Goal: Task Accomplishment & Management: Manage account settings

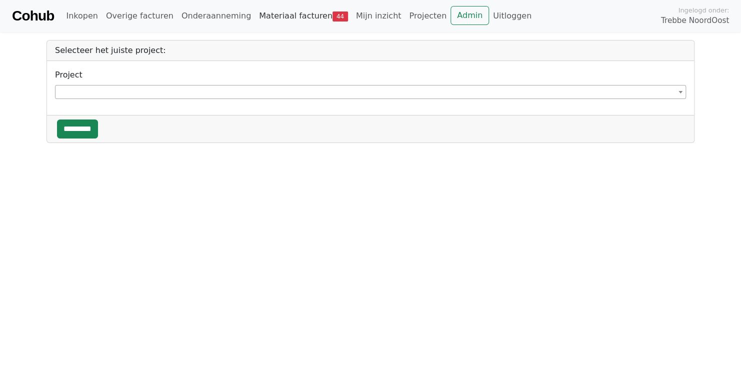
click at [277, 18] on link "Materiaal facturen 44" at bounding box center [303, 16] width 97 height 20
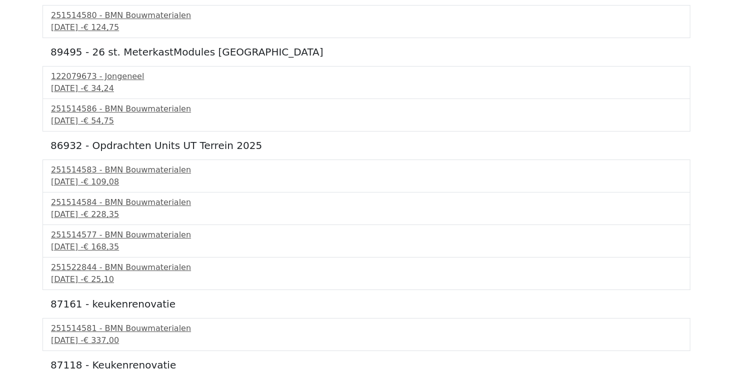
scroll to position [1706, 0]
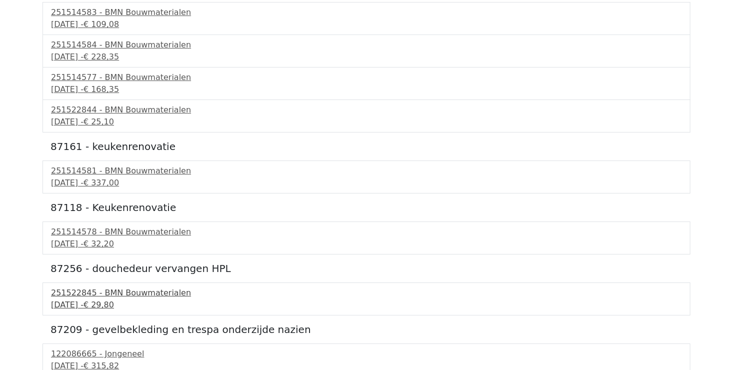
click at [113, 289] on div "251522845 - BMN Bouwmaterialen" at bounding box center [366, 293] width 631 height 12
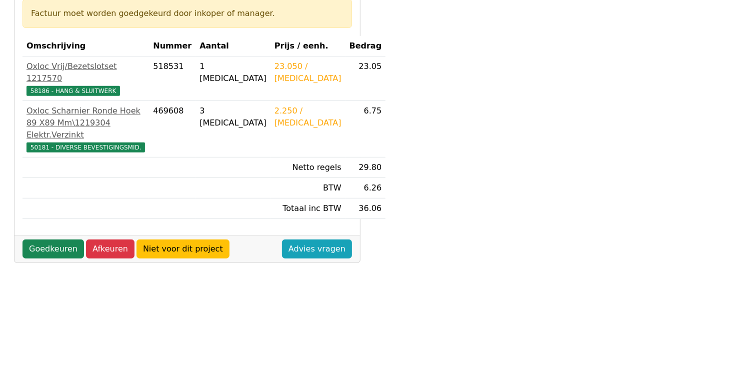
scroll to position [200, 0]
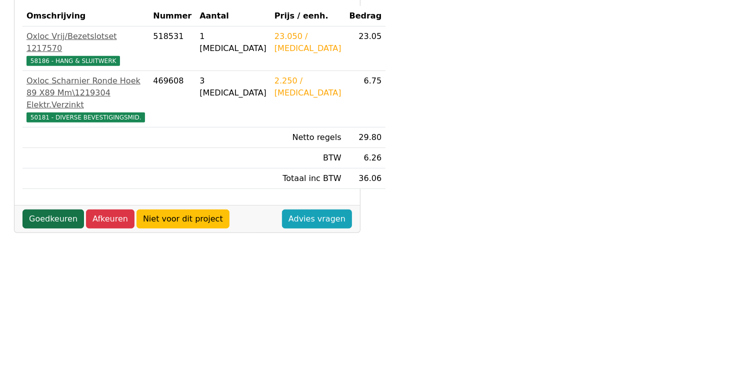
click at [46, 228] on link "Goedkeuren" at bounding box center [52, 218] width 61 height 19
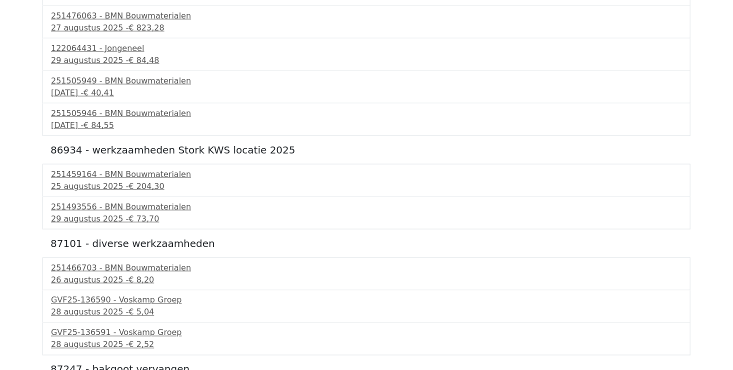
scroll to position [650, 0]
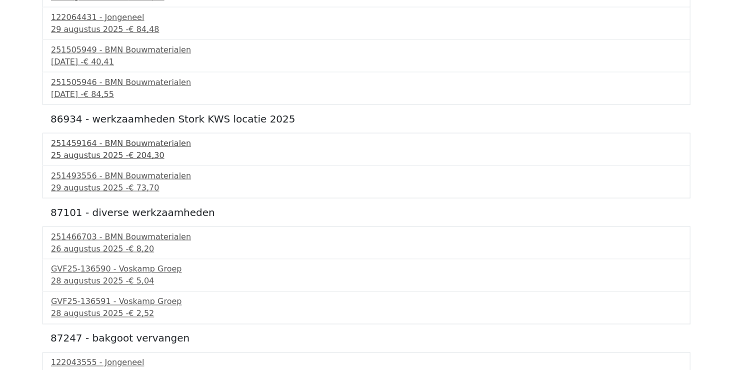
click at [128, 150] on span "€ 204,30" at bounding box center [145, 154] width 35 height 9
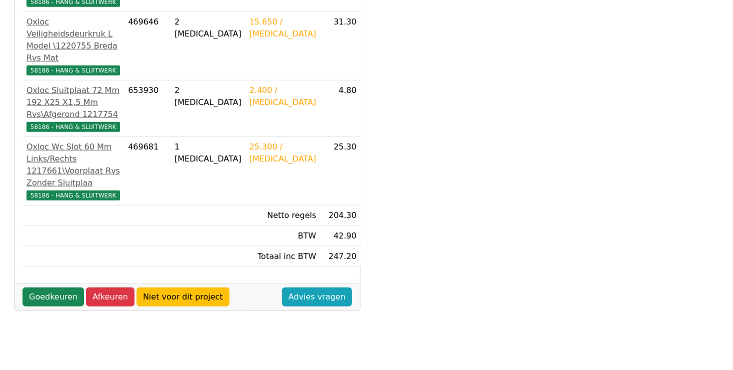
scroll to position [371, 0]
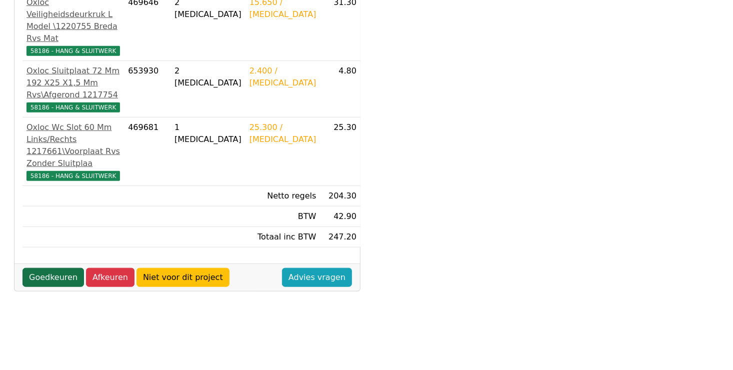
click at [54, 268] on link "Goedkeuren" at bounding box center [52, 277] width 61 height 19
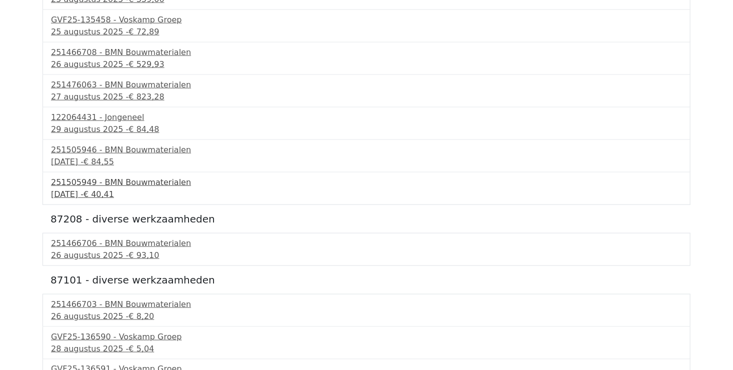
scroll to position [600, 0]
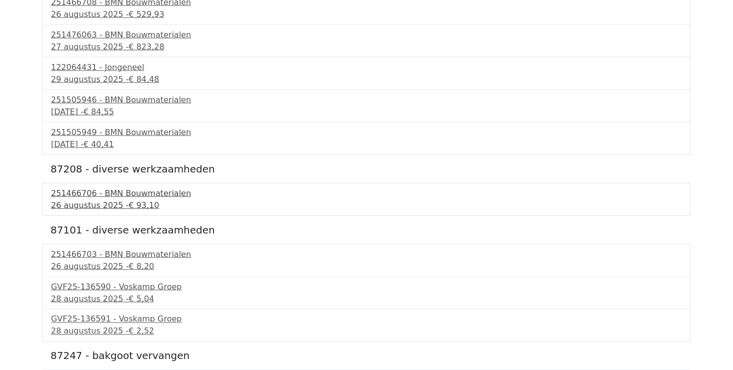
click at [111, 193] on div "251466706 - BMN Bouwmaterialen" at bounding box center [366, 193] width 631 height 12
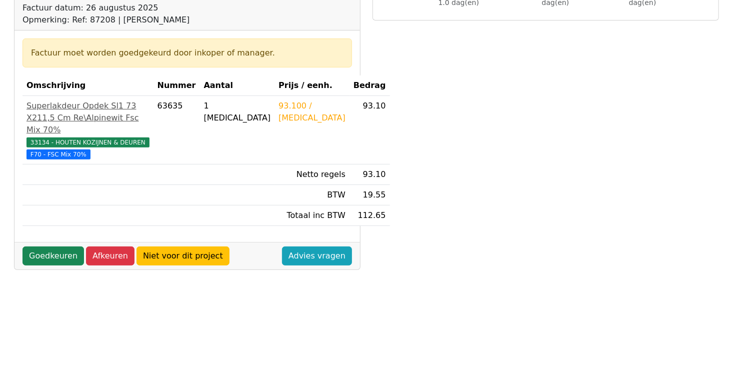
scroll to position [150, 0]
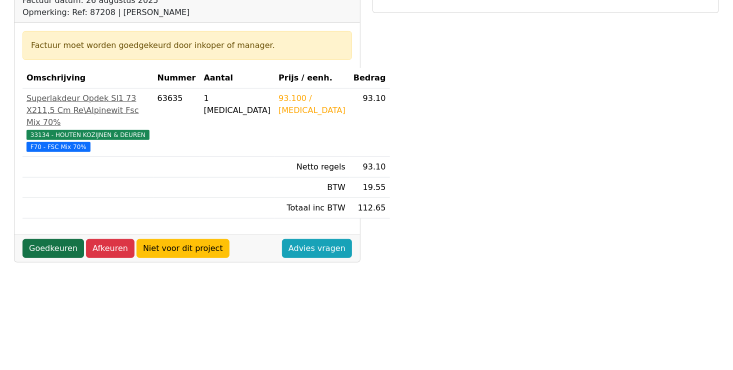
click at [44, 258] on link "Goedkeuren" at bounding box center [52, 248] width 61 height 19
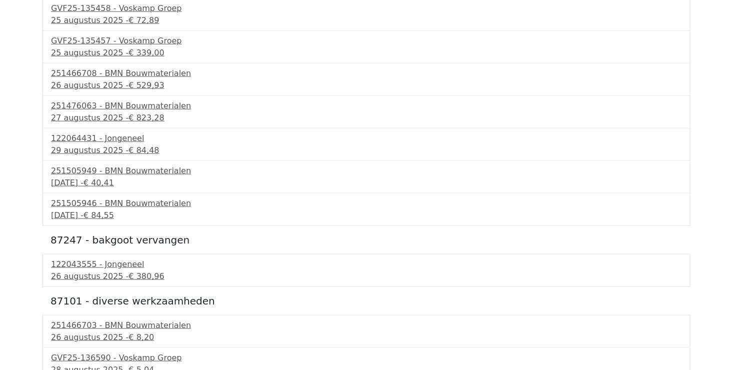
scroll to position [600, 0]
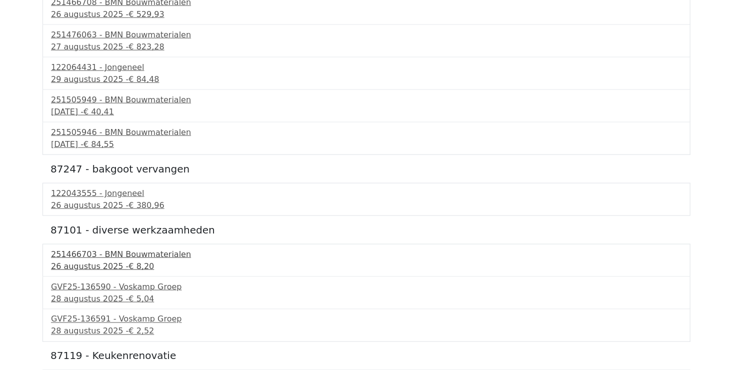
click at [84, 253] on div "251466703 - BMN Bouwmaterialen" at bounding box center [366, 254] width 631 height 12
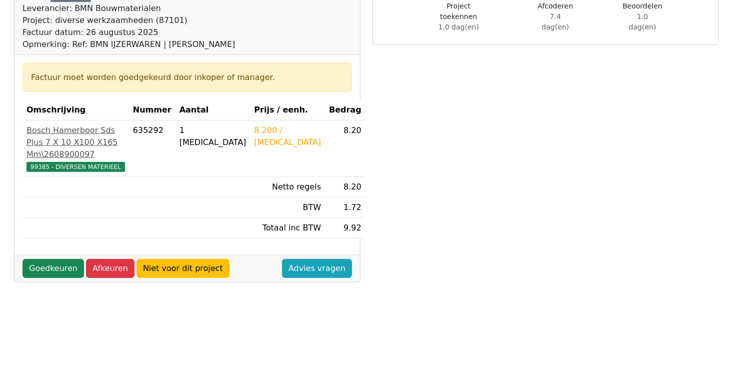
scroll to position [200, 0]
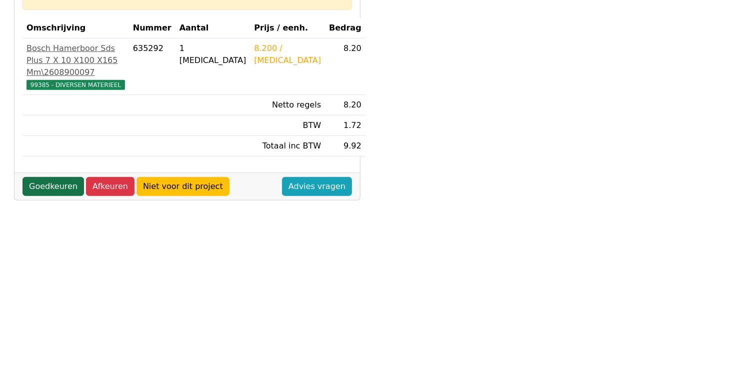
click at [42, 196] on link "Goedkeuren" at bounding box center [52, 186] width 61 height 19
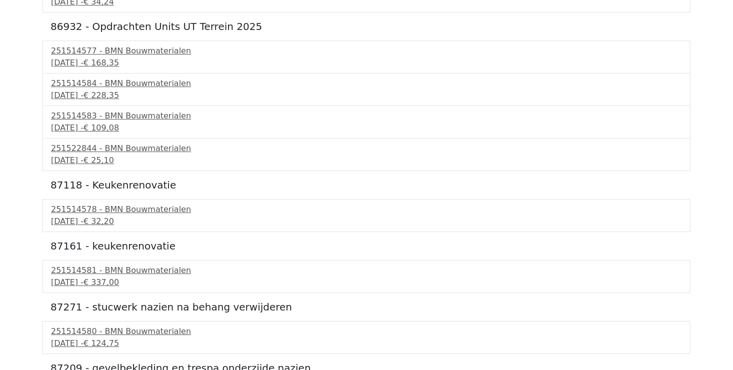
scroll to position [1549, 0]
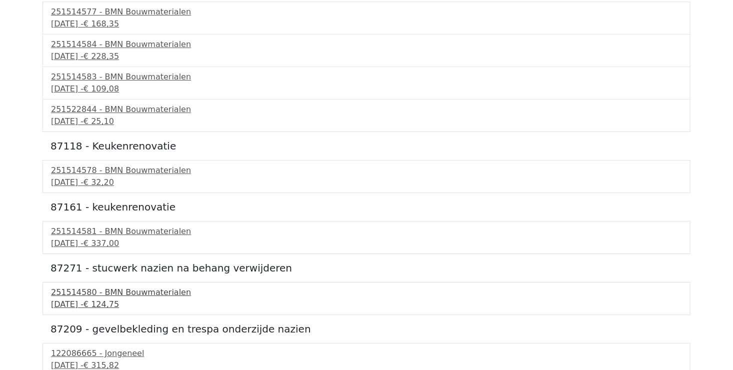
click at [118, 298] on div "2 september 2025 - € 124,75" at bounding box center [366, 304] width 631 height 12
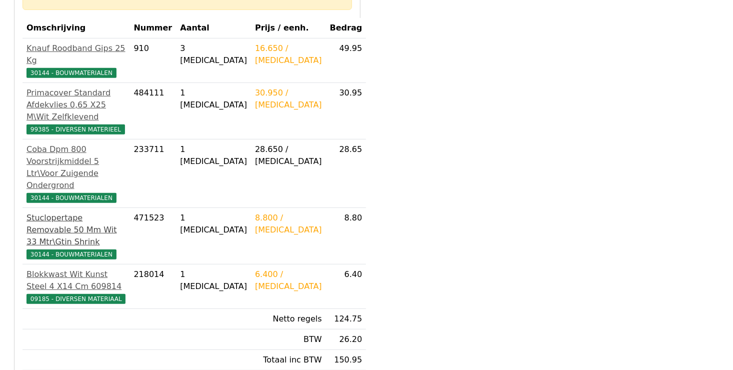
scroll to position [250, 0]
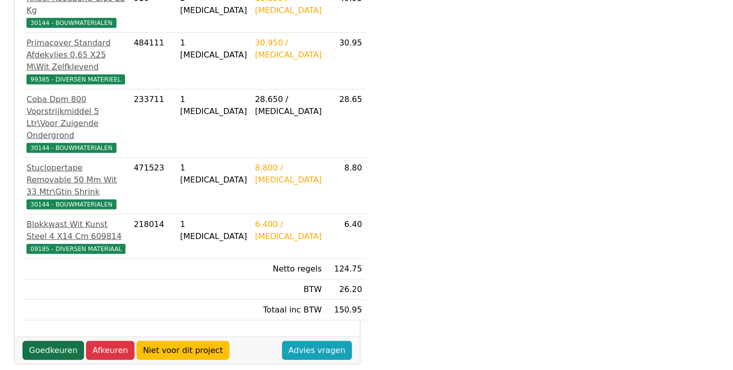
click at [52, 341] on link "Goedkeuren" at bounding box center [52, 350] width 61 height 19
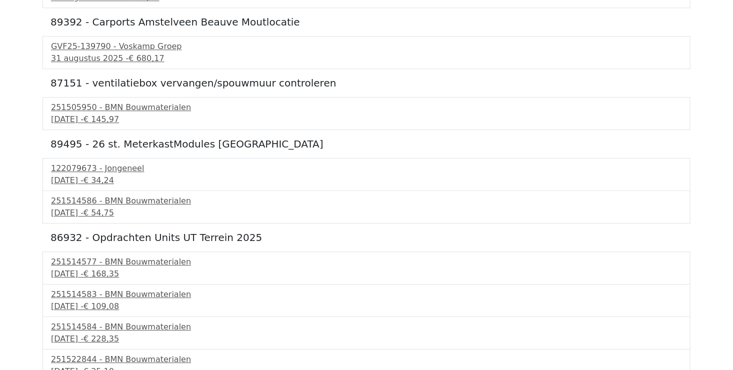
scroll to position [1488, 0]
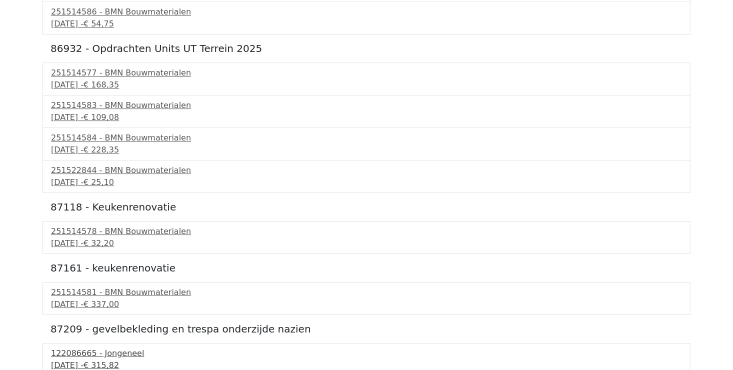
click at [119, 360] on span "€ 315,82" at bounding box center [100, 364] width 35 height 9
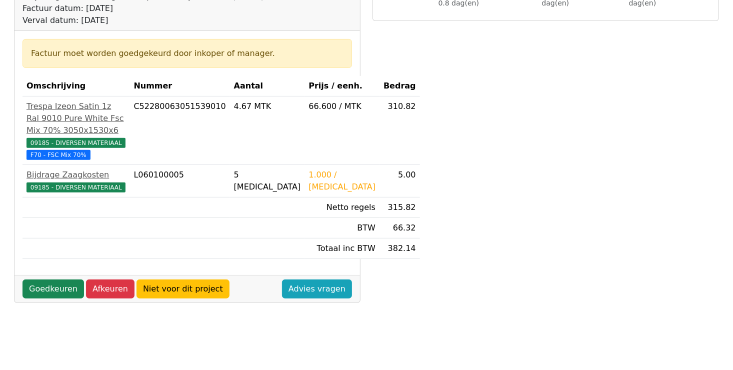
scroll to position [200, 0]
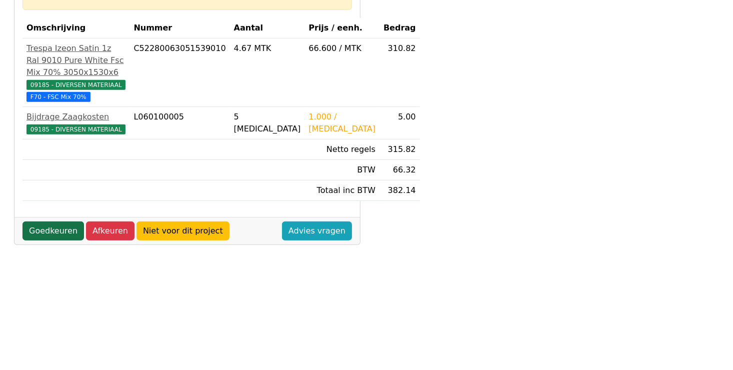
click at [65, 240] on link "Goedkeuren" at bounding box center [52, 230] width 61 height 19
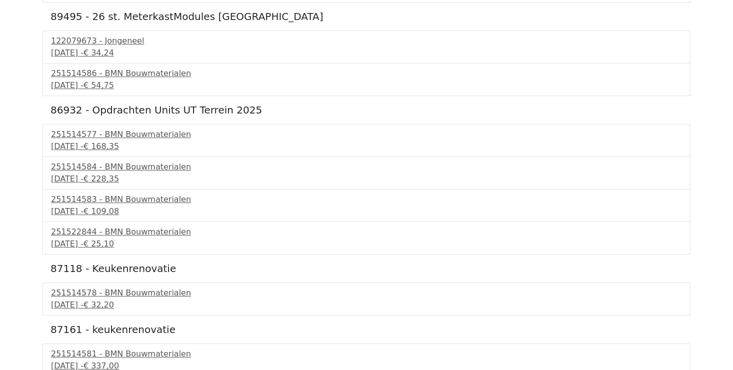
scroll to position [1427, 0]
click at [142, 353] on div "251514581 - BMN Bouwmaterialen" at bounding box center [366, 353] width 631 height 12
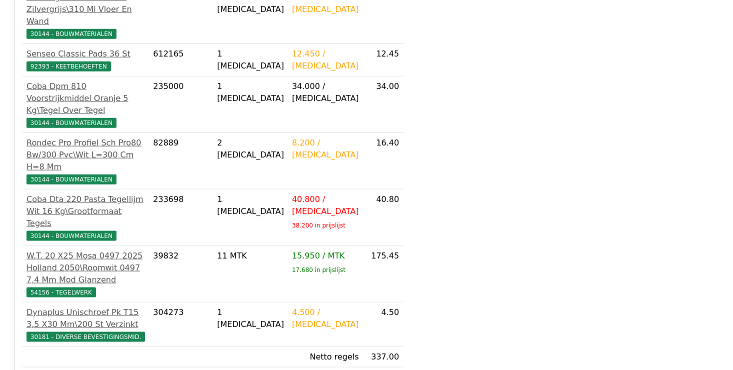
scroll to position [578, 0]
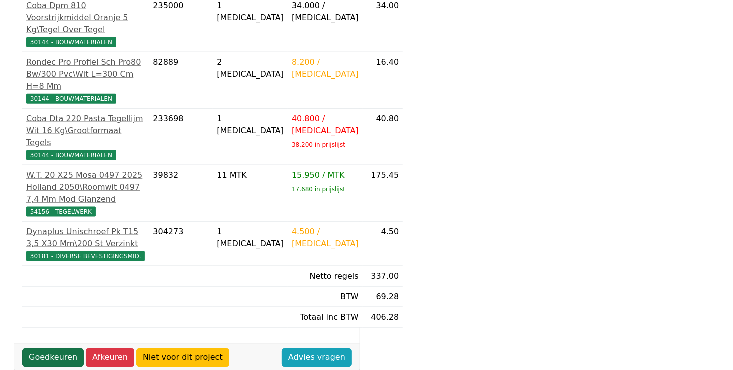
click at [59, 348] on link "Goedkeuren" at bounding box center [52, 357] width 61 height 19
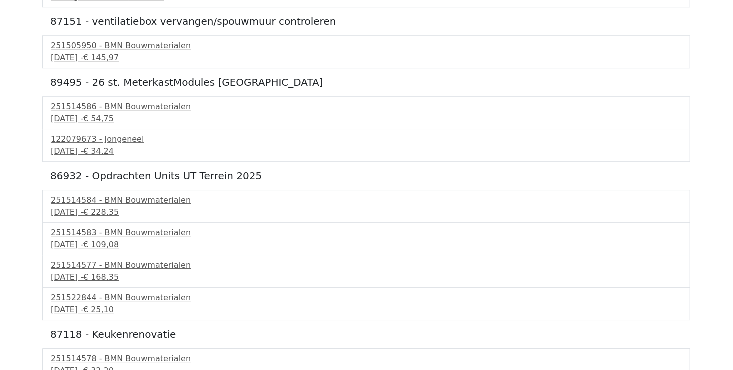
scroll to position [1367, 0]
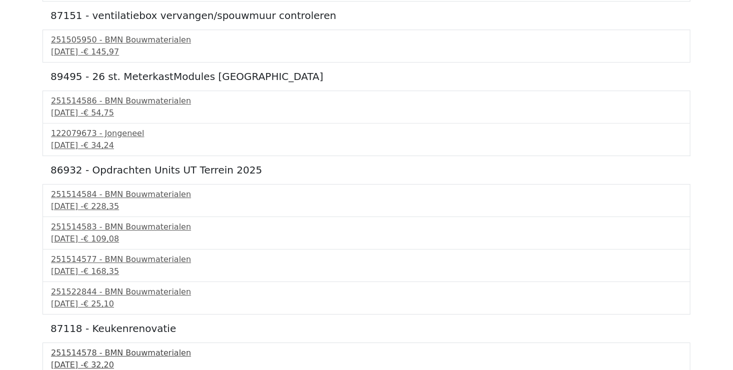
click at [139, 353] on div "251514578 - BMN Bouwmaterialen" at bounding box center [366, 353] width 631 height 12
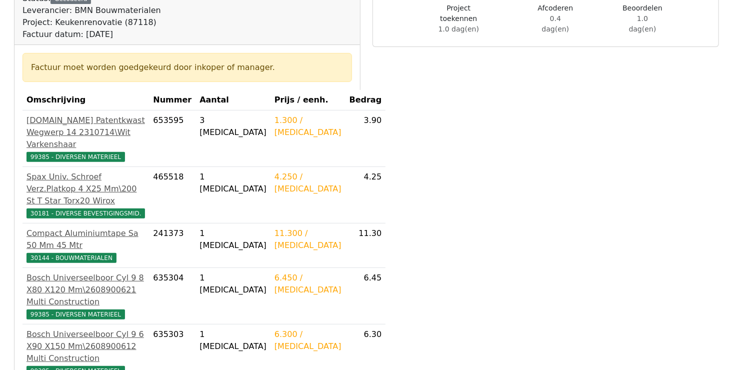
scroll to position [200, 0]
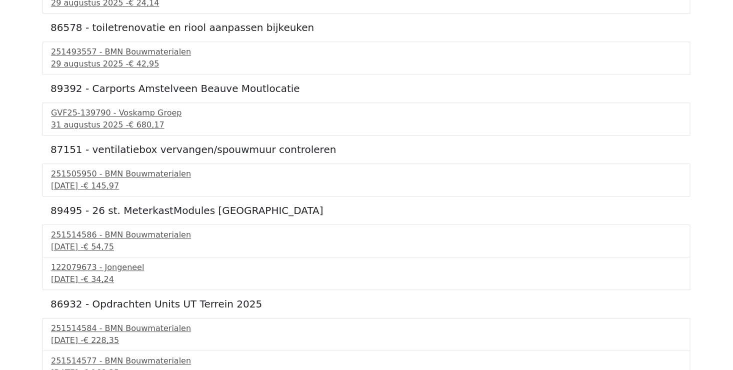
scroll to position [1306, 0]
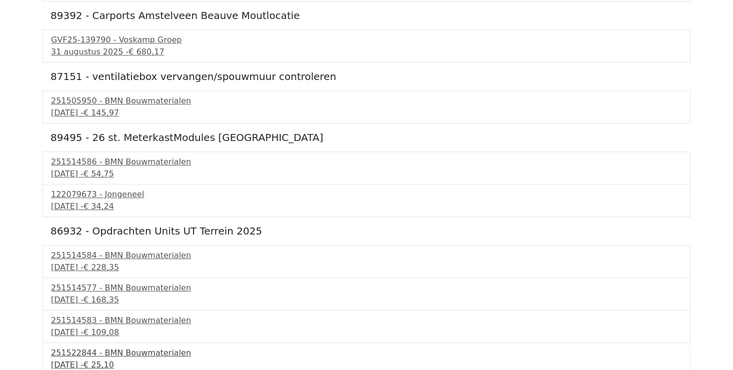
click at [140, 352] on div "251522844 - BMN Bouwmaterialen" at bounding box center [366, 353] width 631 height 12
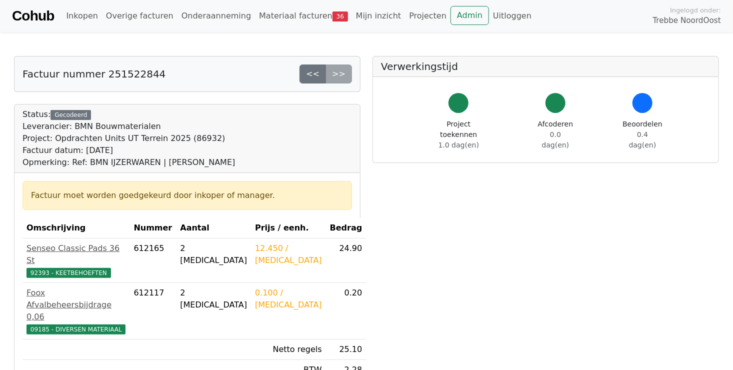
scroll to position [150, 0]
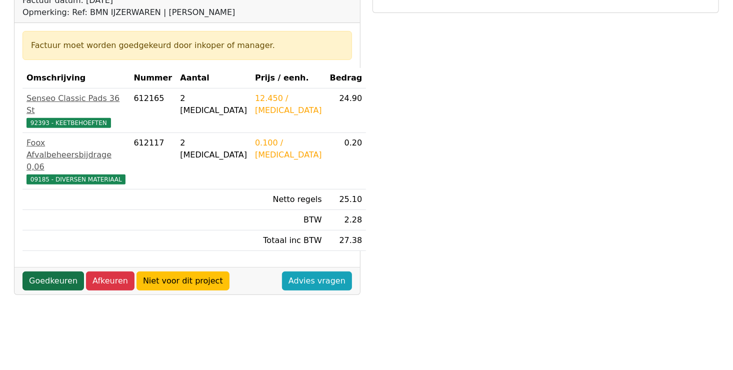
click at [56, 271] on link "Goedkeuren" at bounding box center [52, 280] width 61 height 19
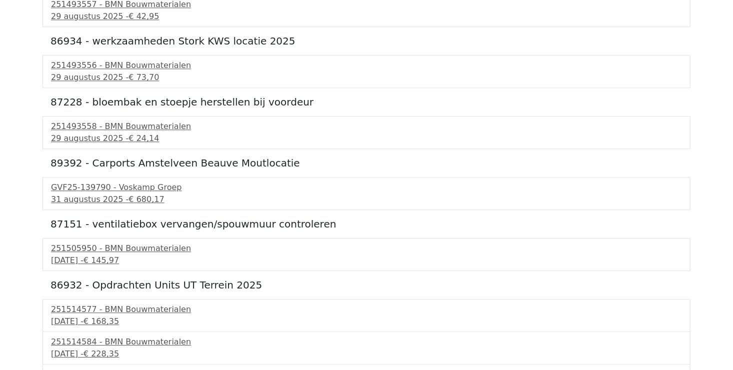
scroll to position [1273, 0]
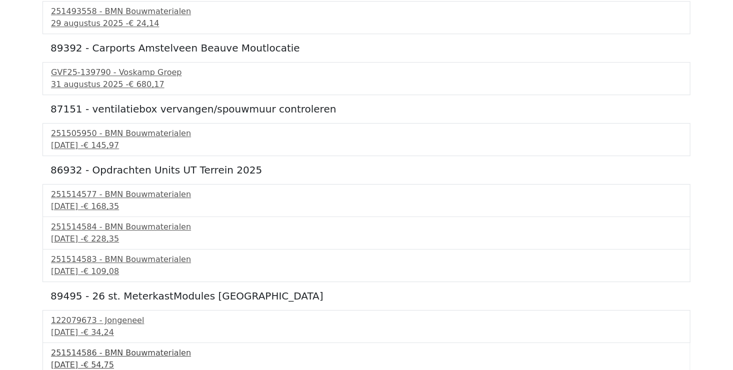
click at [136, 350] on div "251514586 - BMN Bouwmaterialen" at bounding box center [366, 353] width 631 height 12
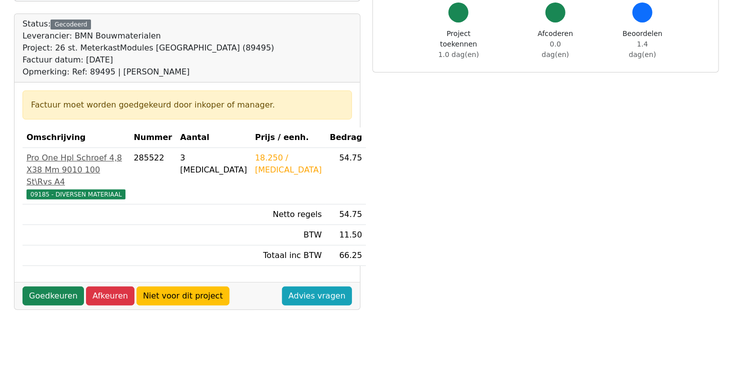
scroll to position [250, 0]
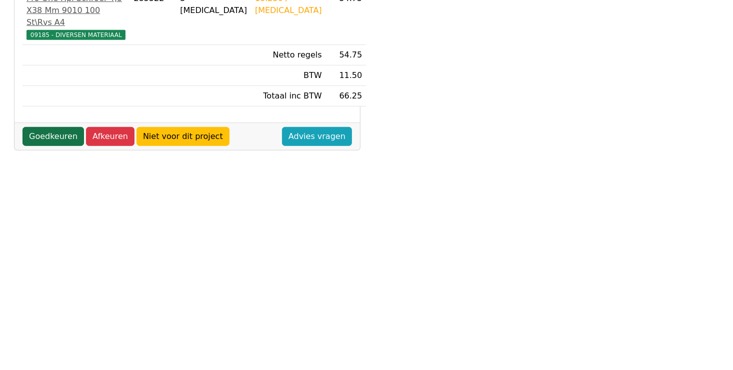
click at [53, 146] on link "Goedkeuren" at bounding box center [52, 136] width 61 height 19
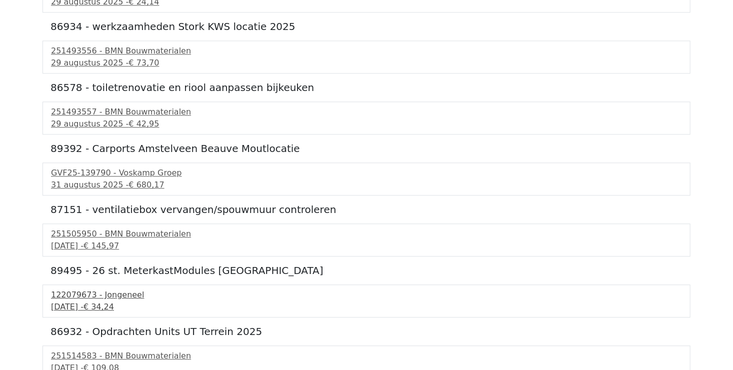
scroll to position [1241, 0]
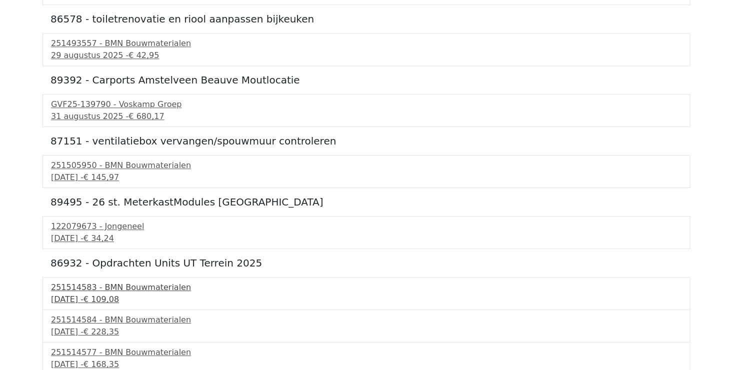
click at [119, 294] on span "€ 109,08" at bounding box center [100, 298] width 35 height 9
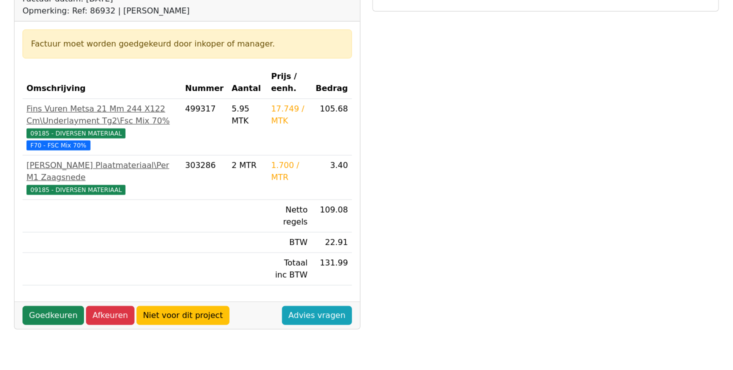
scroll to position [150, 0]
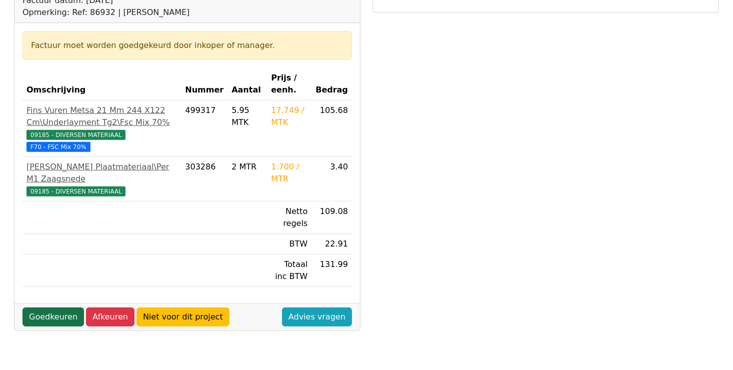
click at [49, 307] on link "Goedkeuren" at bounding box center [52, 316] width 61 height 19
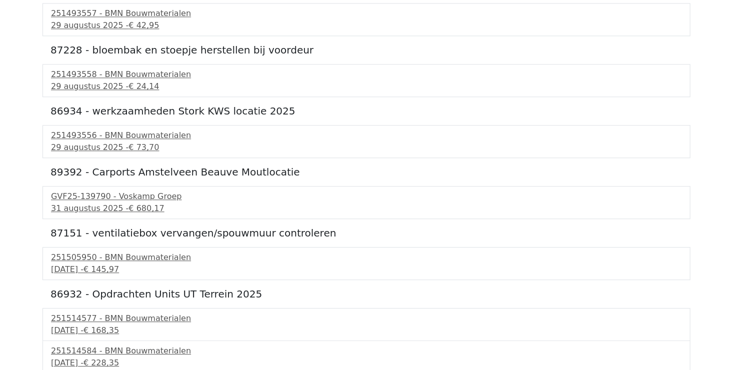
scroll to position [1209, 0]
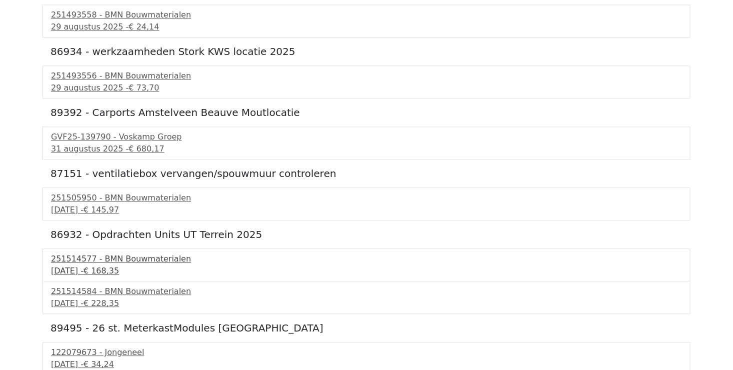
click at [118, 258] on div "251514577 - BMN Bouwmaterialen" at bounding box center [366, 259] width 631 height 12
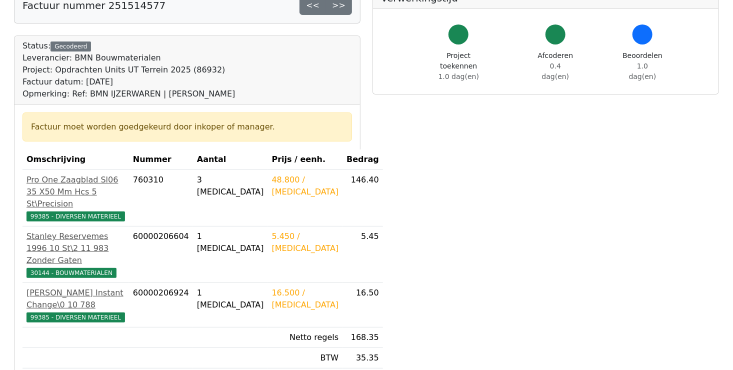
scroll to position [200, 0]
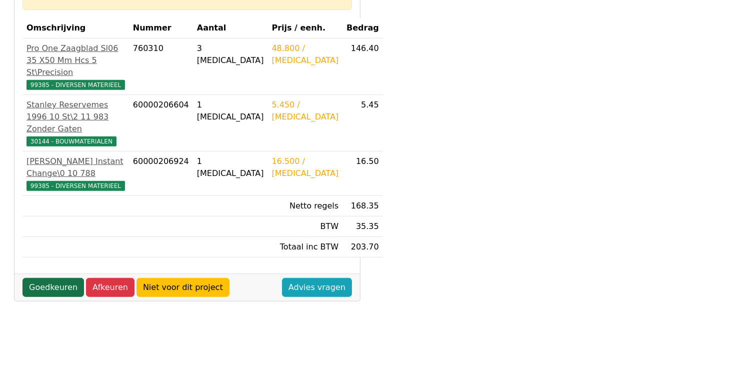
click at [51, 296] on link "Goedkeuren" at bounding box center [52, 287] width 61 height 19
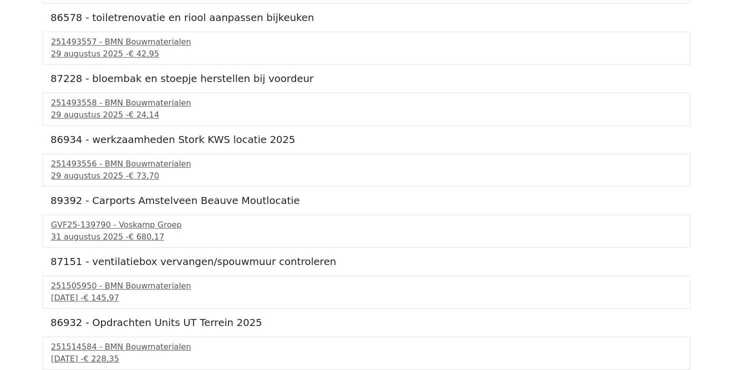
scroll to position [1176, 0]
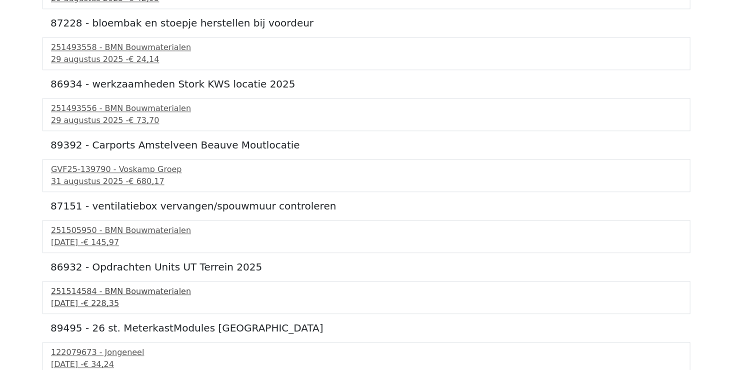
click at [116, 292] on div "251514584 - BMN Bouwmaterialen" at bounding box center [366, 291] width 631 height 12
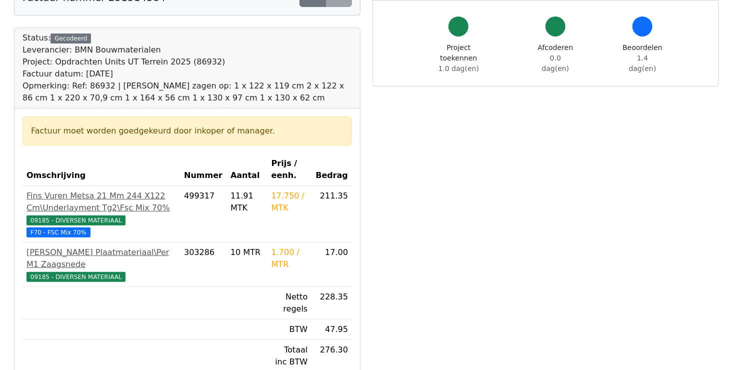
scroll to position [200, 0]
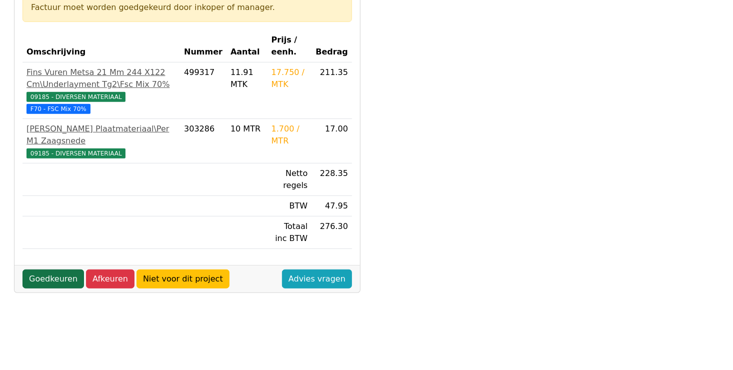
click at [44, 269] on link "Goedkeuren" at bounding box center [52, 278] width 61 height 19
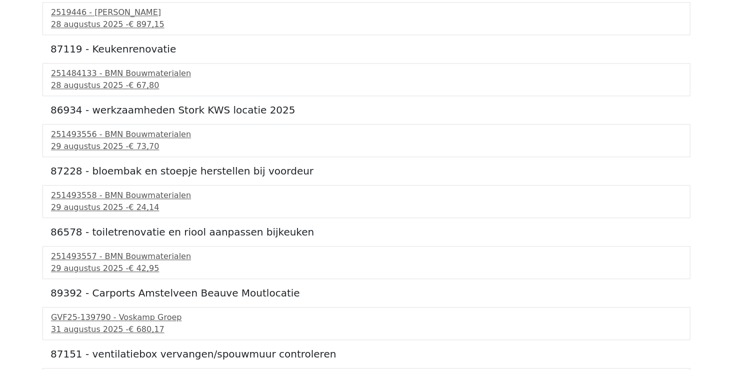
scroll to position [1115, 0]
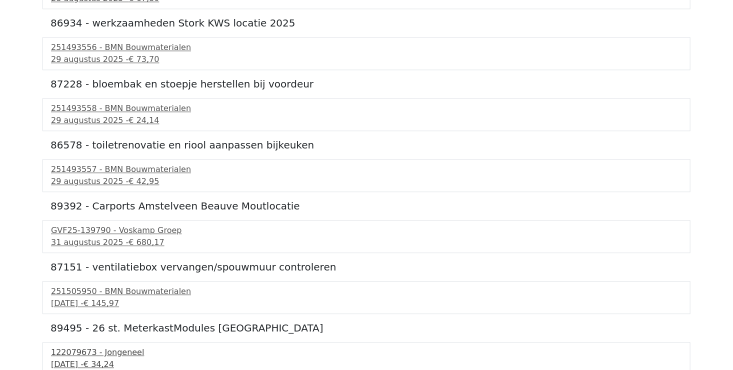
click at [118, 352] on div "122079673 - Jongeneel" at bounding box center [366, 352] width 631 height 12
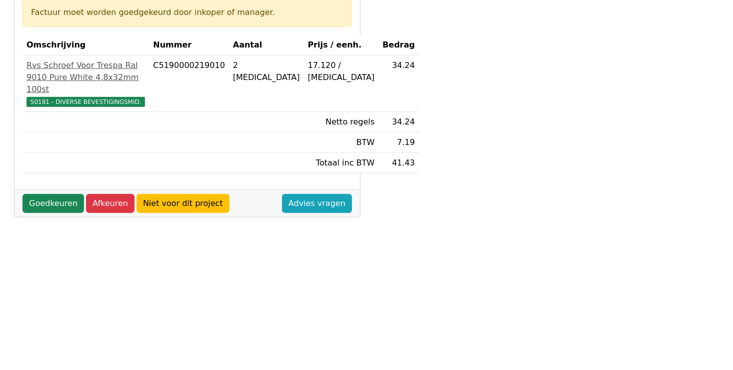
scroll to position [200, 0]
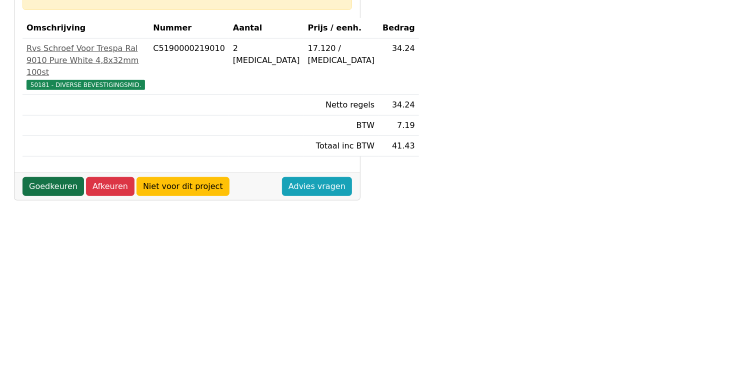
click at [45, 196] on link "Goedkeuren" at bounding box center [52, 186] width 61 height 19
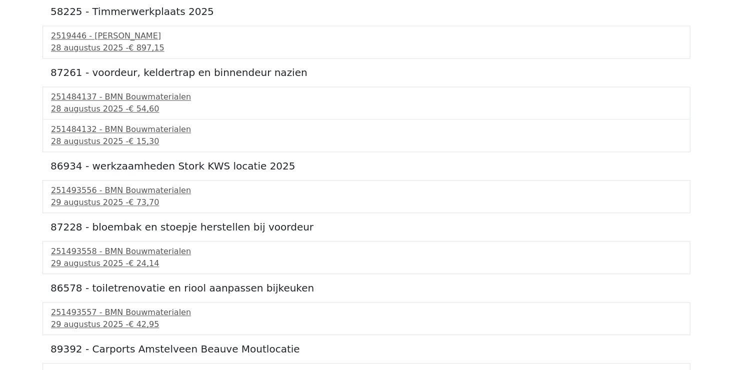
scroll to position [1055, 0]
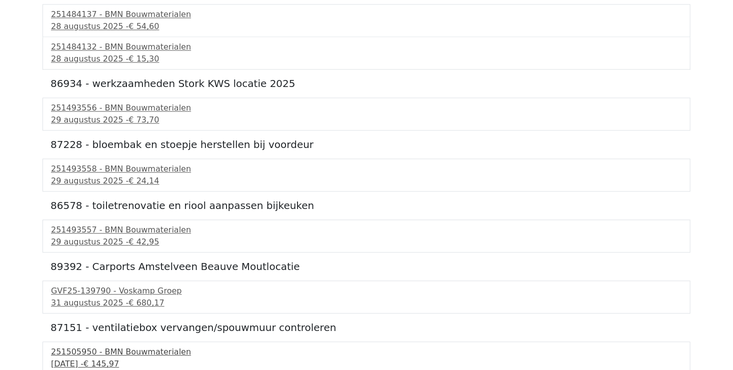
click at [119, 359] on span "€ 145,97" at bounding box center [100, 363] width 35 height 9
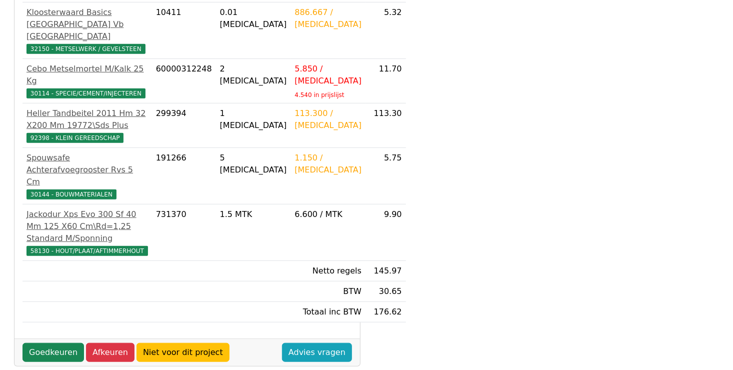
scroll to position [350, 0]
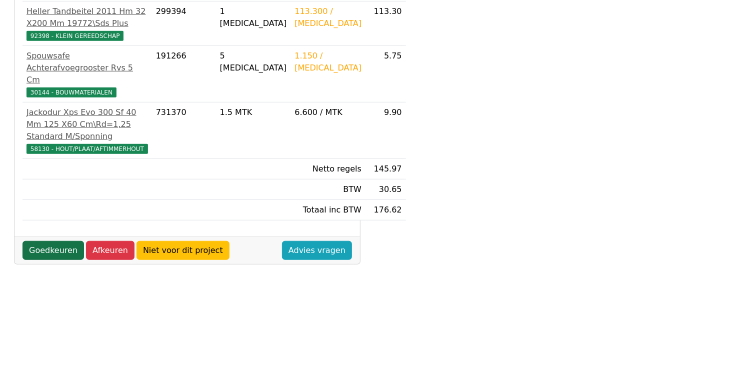
click at [50, 241] on link "Goedkeuren" at bounding box center [52, 250] width 61 height 19
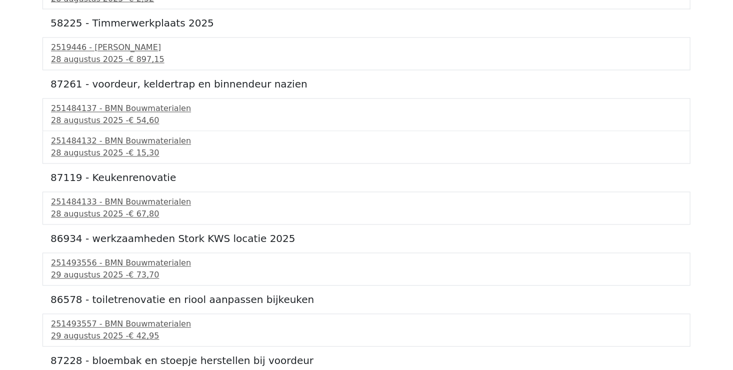
scroll to position [994, 0]
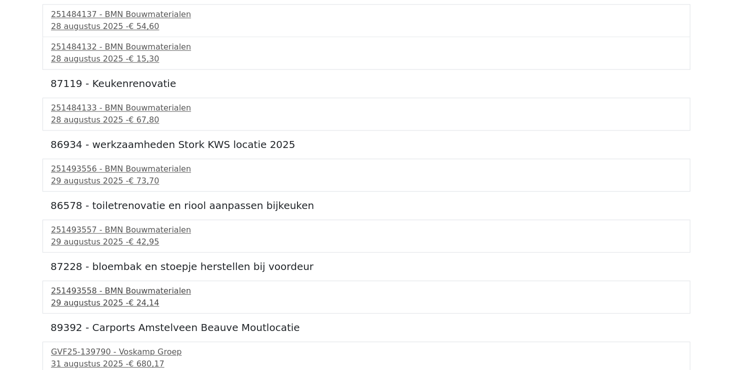
click at [100, 288] on div "251493558 - BMN Bouwmaterialen" at bounding box center [366, 291] width 631 height 12
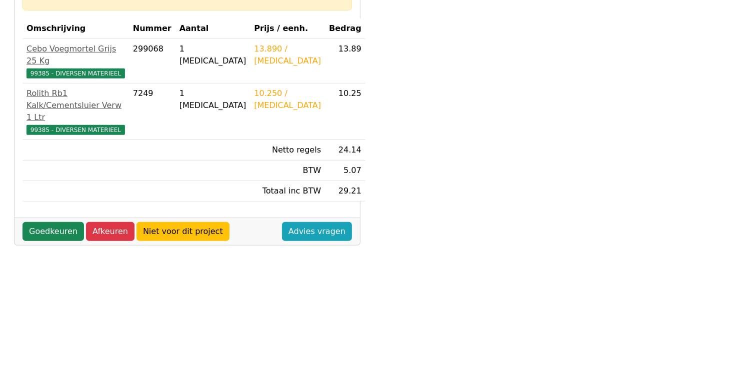
scroll to position [200, 0]
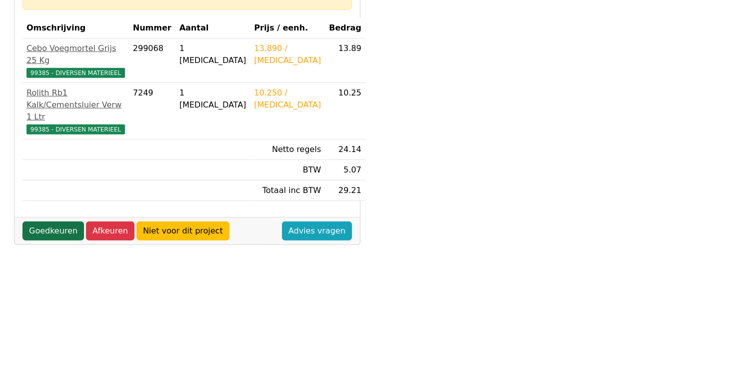
click at [38, 221] on link "Goedkeuren" at bounding box center [52, 230] width 61 height 19
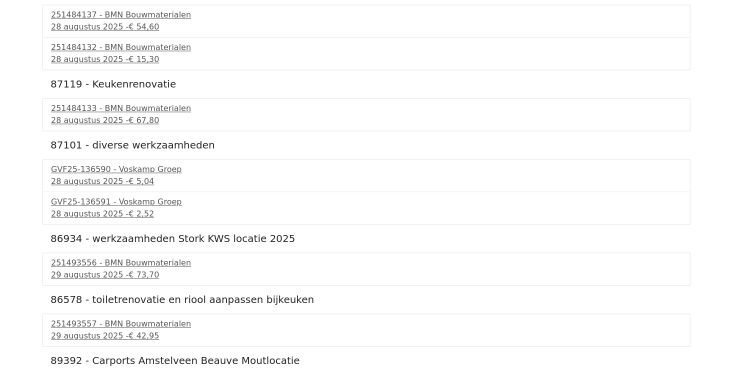
scroll to position [933, 0]
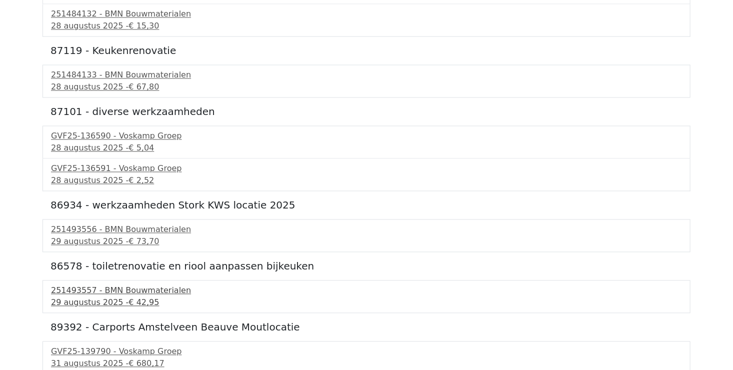
click at [128, 297] on span "€ 42,95" at bounding box center [143, 301] width 30 height 9
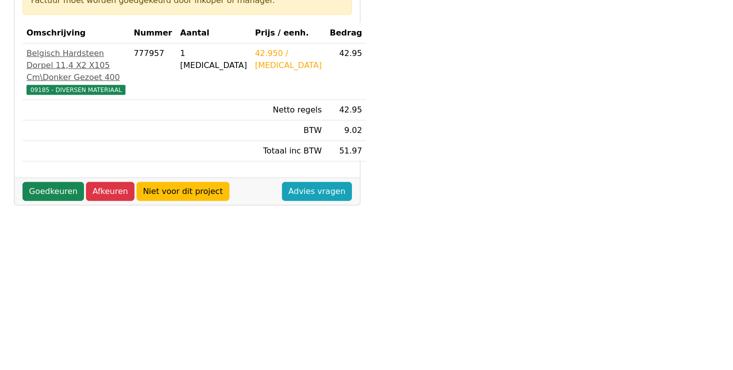
scroll to position [200, 0]
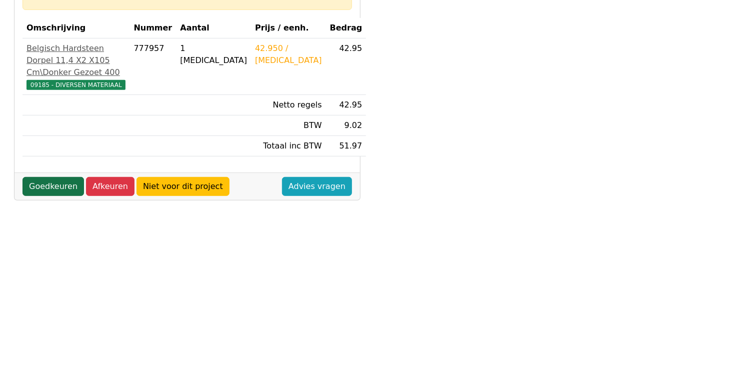
click at [56, 196] on link "Goedkeuren" at bounding box center [52, 186] width 61 height 19
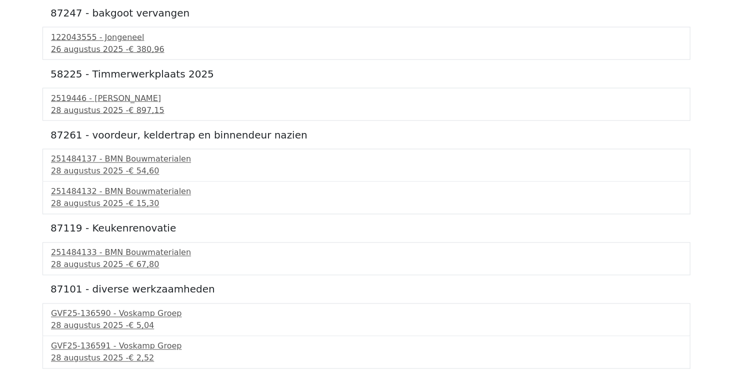
scroll to position [872, 0]
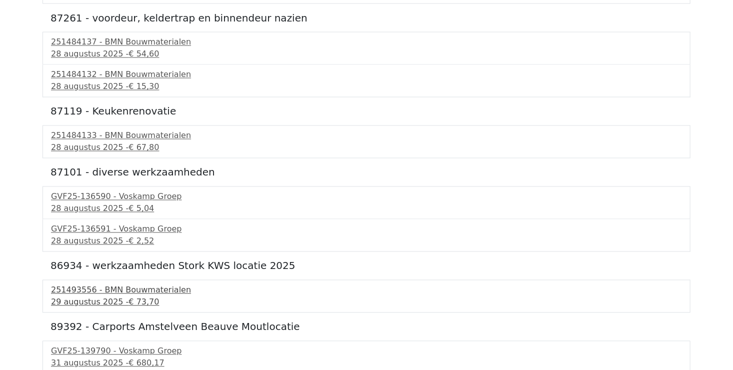
click at [63, 296] on div "[DATE] - € 73,70" at bounding box center [366, 302] width 631 height 12
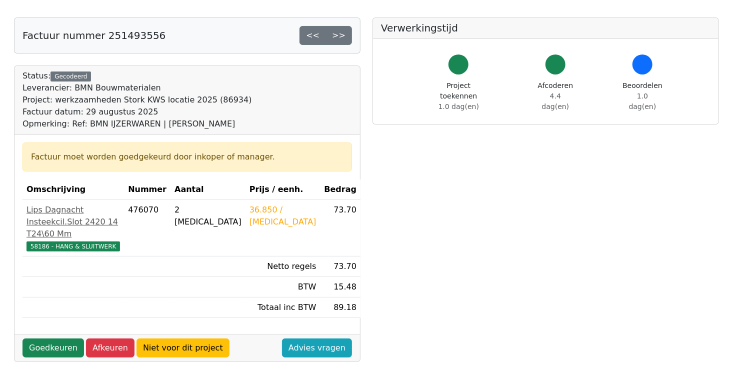
scroll to position [150, 0]
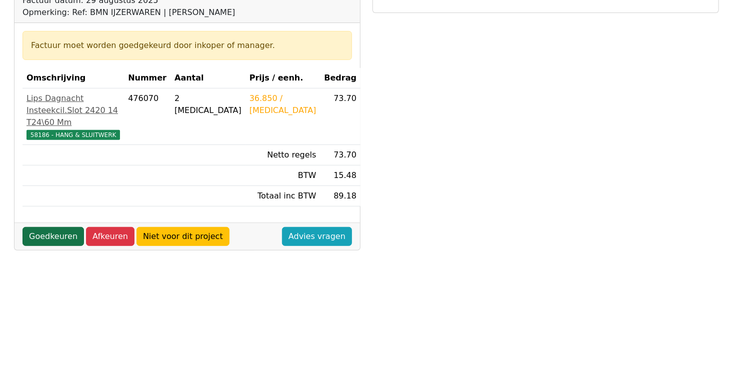
click at [54, 233] on link "Goedkeuren" at bounding box center [52, 236] width 61 height 19
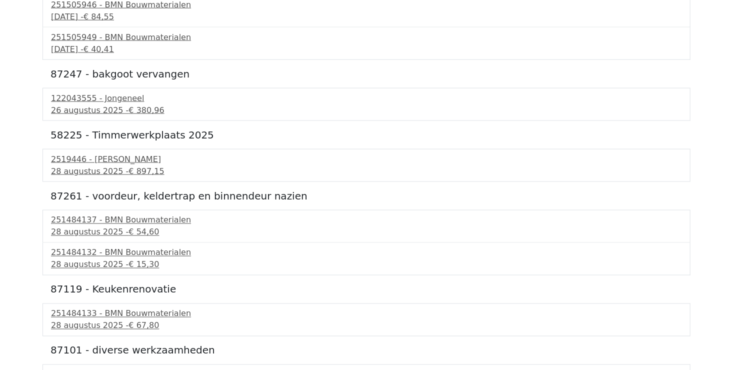
scroll to position [811, 0]
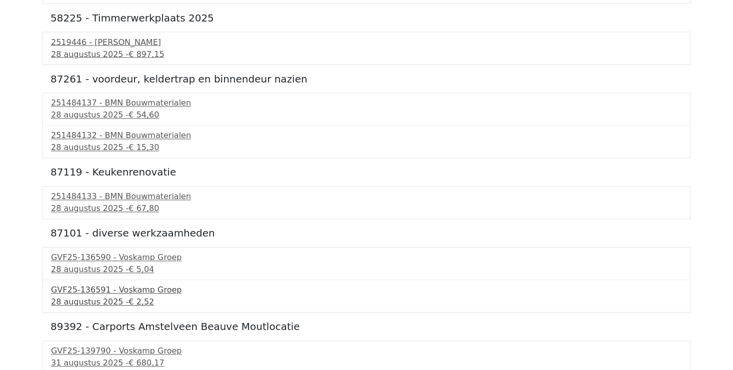
click at [119, 296] on div "28 augustus 2025 - € 2,52" at bounding box center [366, 302] width 631 height 12
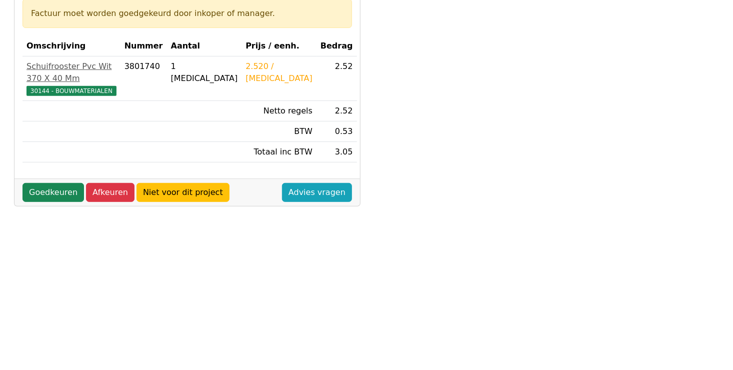
scroll to position [200, 0]
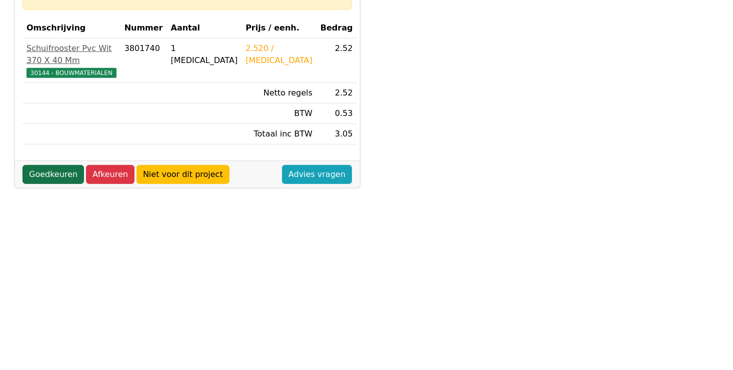
click at [54, 165] on link "Goedkeuren" at bounding box center [52, 174] width 61 height 19
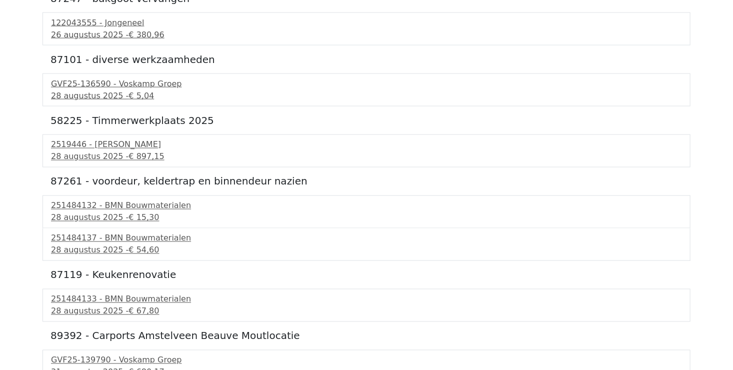
scroll to position [780, 0]
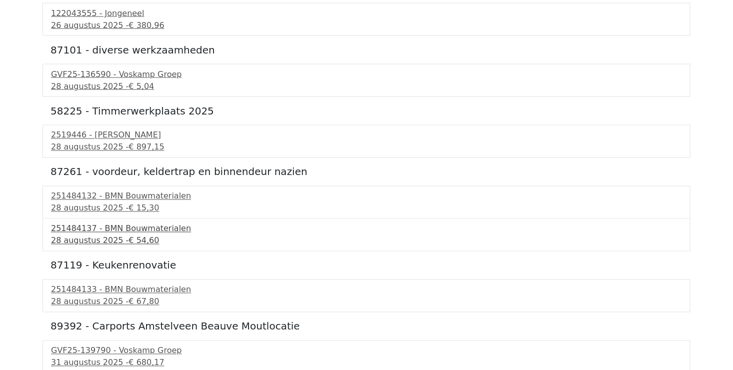
click at [116, 231] on div "251484137 - BMN Bouwmaterialen" at bounding box center [366, 229] width 631 height 12
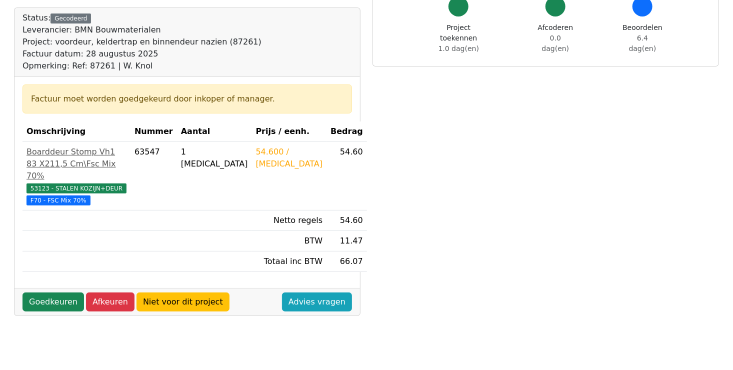
scroll to position [250, 0]
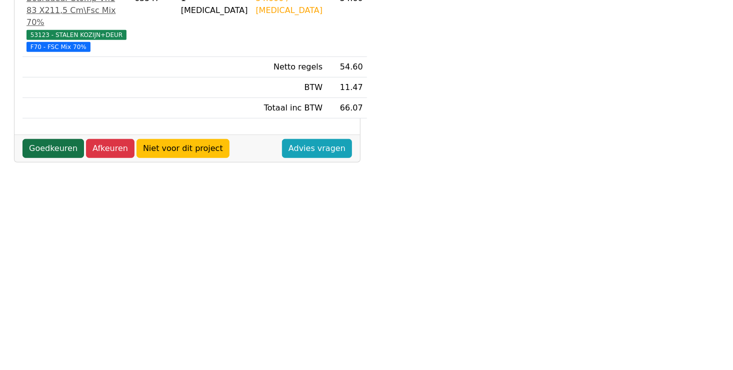
click at [56, 139] on link "Goedkeuren" at bounding box center [52, 148] width 61 height 19
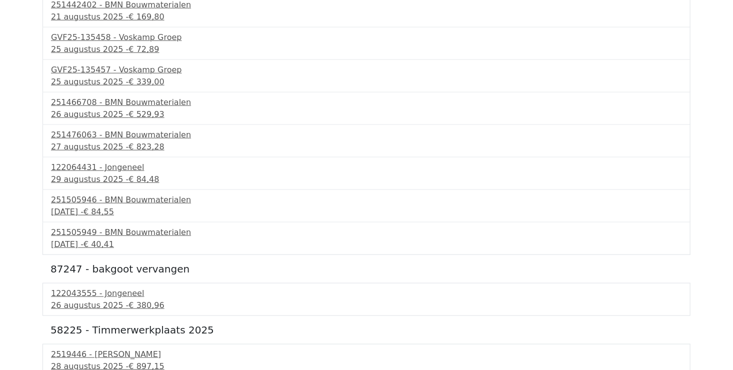
scroll to position [747, 0]
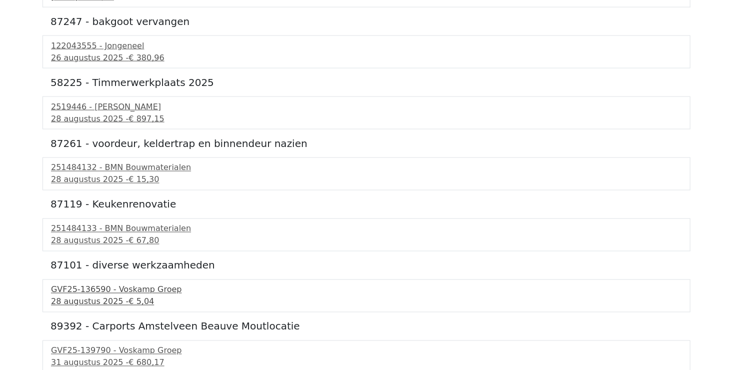
click at [133, 292] on div "GVF25-136590 - Voskamp Groep" at bounding box center [366, 290] width 631 height 12
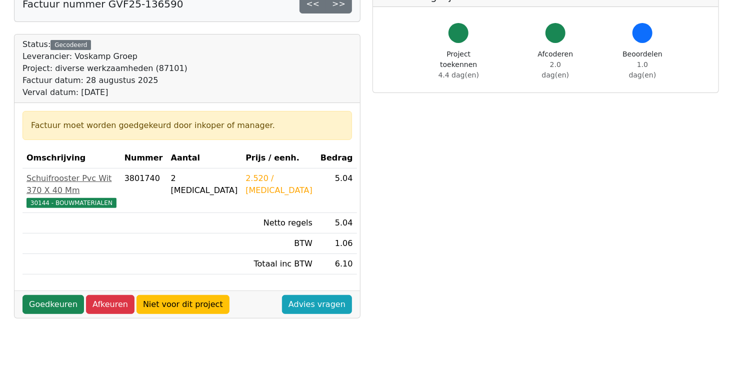
scroll to position [250, 0]
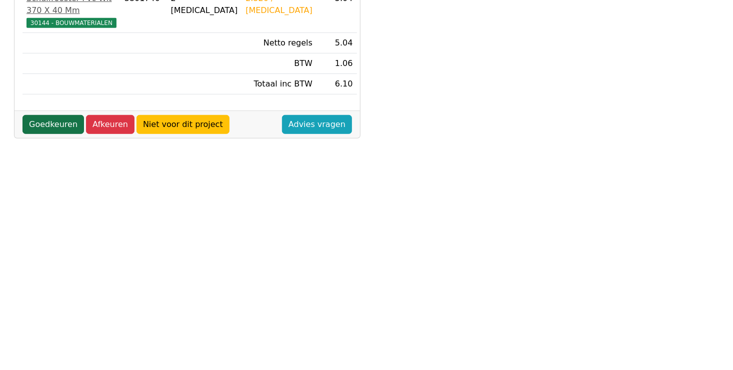
click at [51, 115] on link "Goedkeuren" at bounding box center [52, 124] width 61 height 19
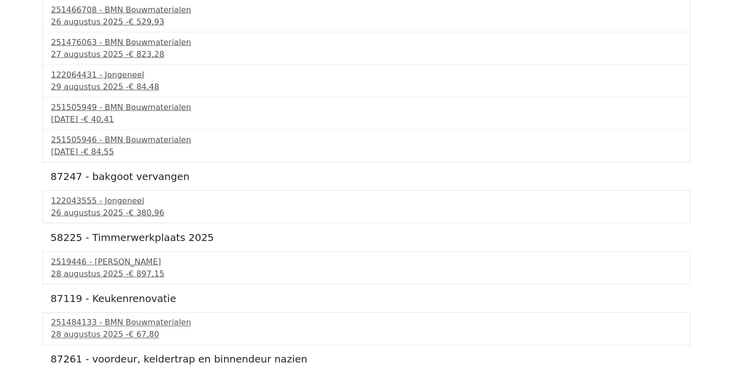
scroll to position [686, 0]
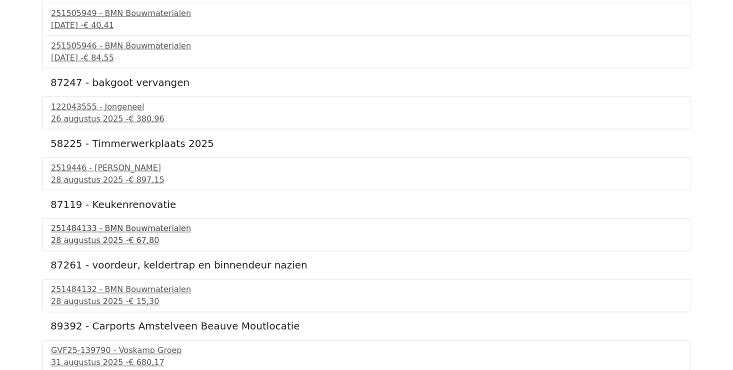
click at [128, 236] on span "€ 67,80" at bounding box center [143, 240] width 30 height 9
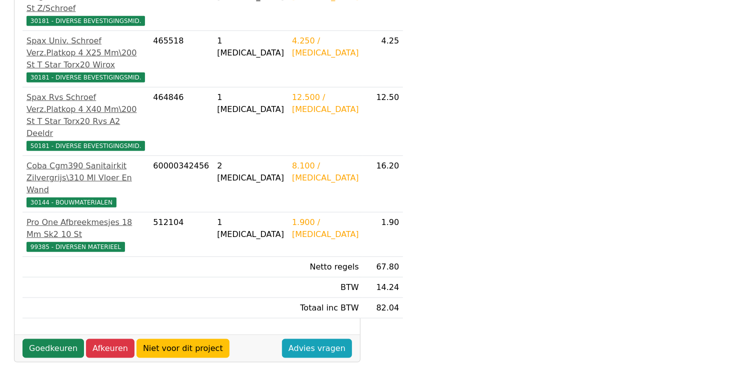
scroll to position [371, 0]
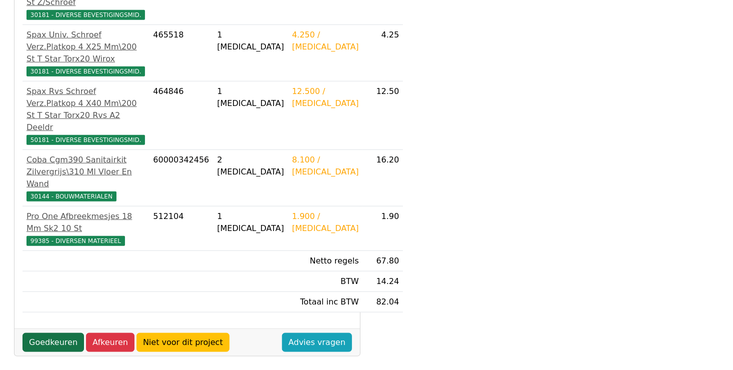
click at [62, 333] on link "Goedkeuren" at bounding box center [52, 342] width 61 height 19
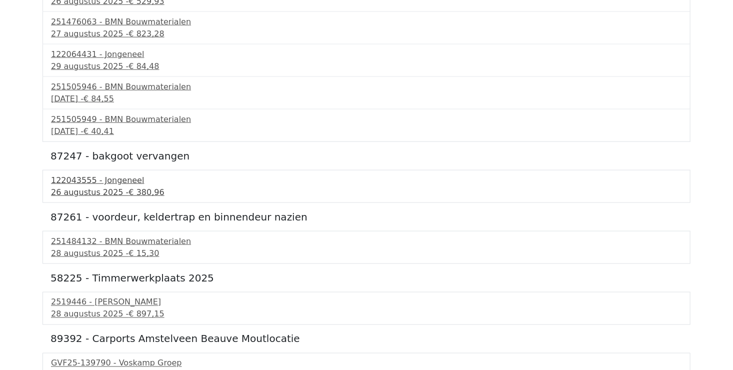
scroll to position [626, 0]
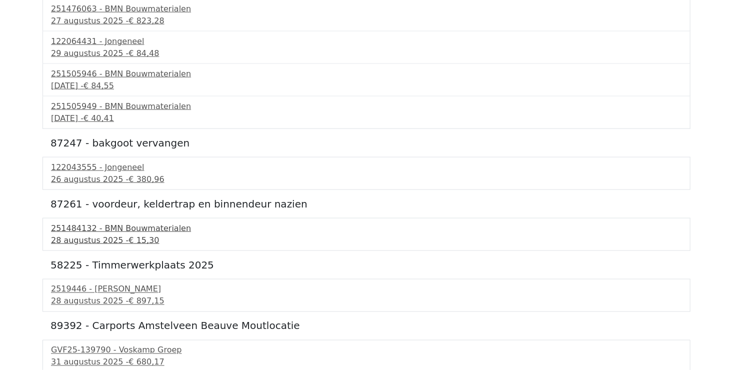
click at [132, 228] on div "251484132 - BMN Bouwmaterialen" at bounding box center [366, 228] width 631 height 12
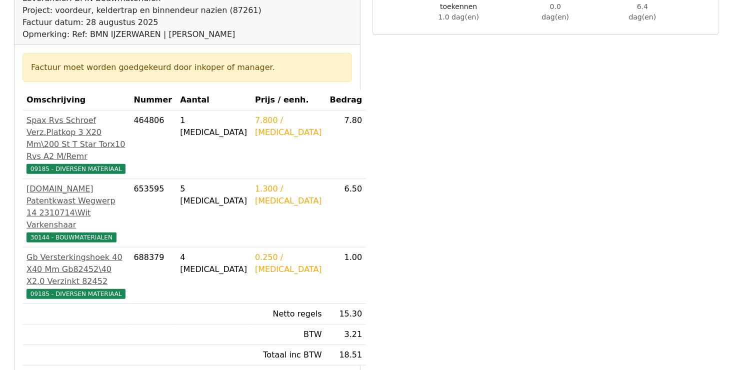
scroll to position [250, 0]
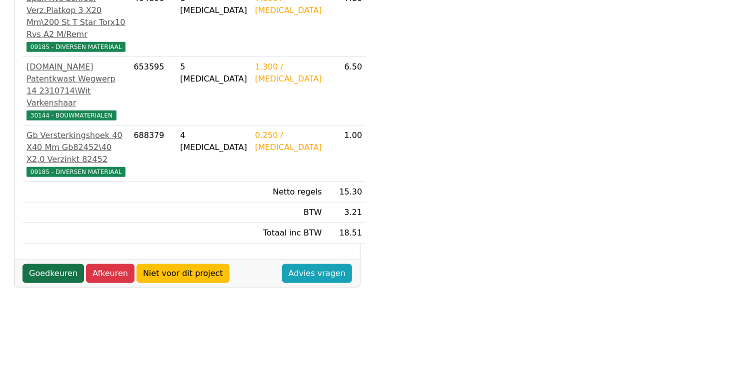
click at [41, 264] on link "Goedkeuren" at bounding box center [52, 273] width 61 height 19
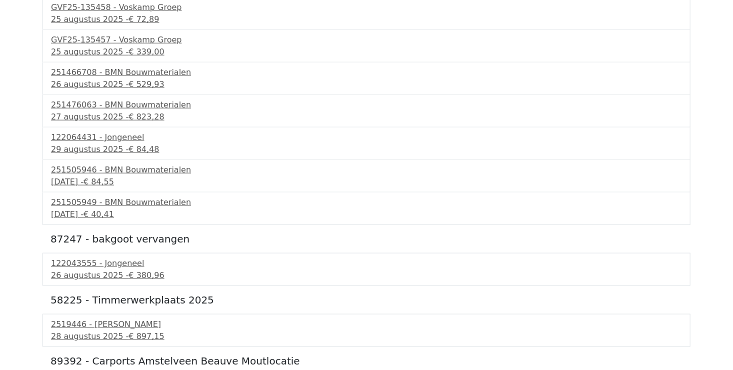
scroll to position [515, 0]
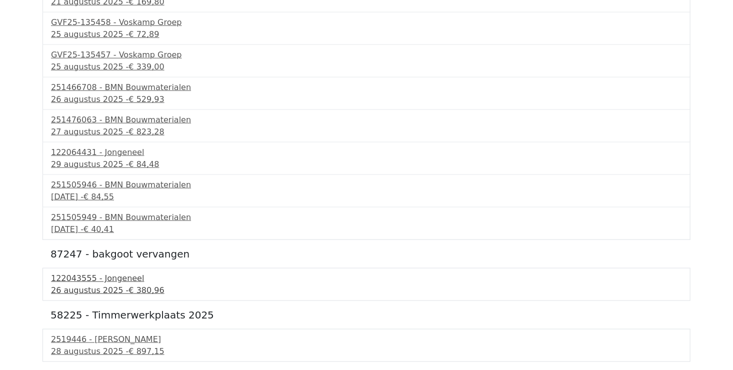
click at [113, 278] on div "122043555 - Jongeneel" at bounding box center [366, 278] width 631 height 12
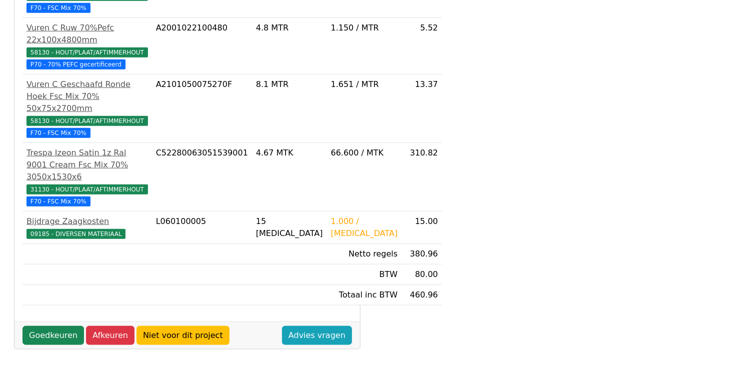
scroll to position [400, 0]
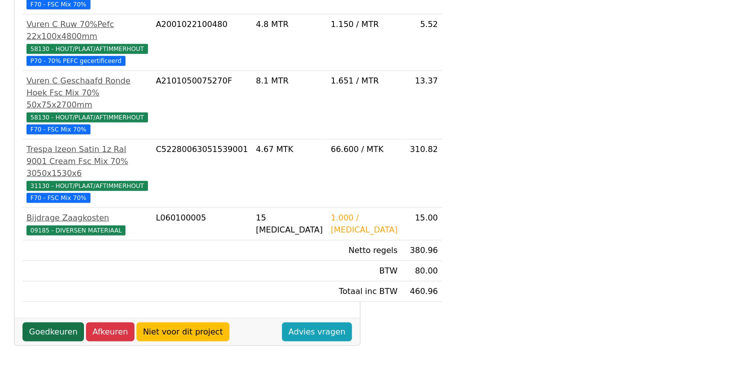
click at [52, 341] on link "Goedkeuren" at bounding box center [52, 331] width 61 height 19
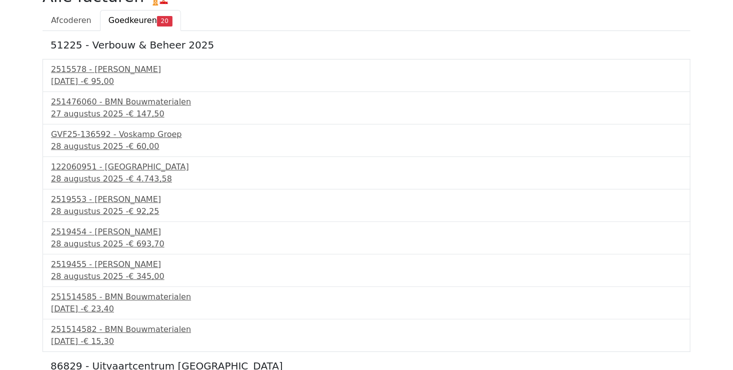
scroll to position [200, 0]
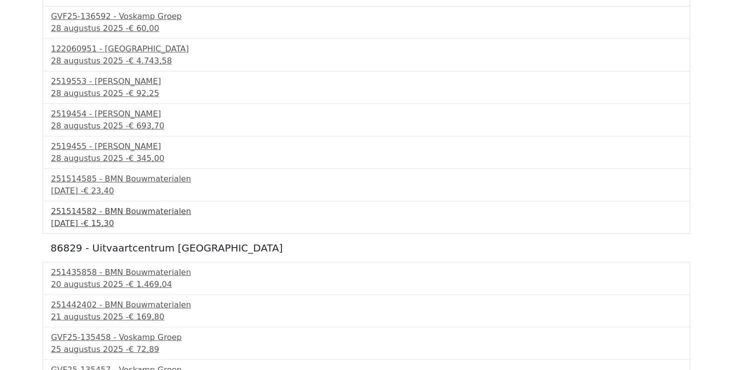
click at [125, 215] on div "251514582 - BMN Bouwmaterialen" at bounding box center [366, 211] width 631 height 12
click at [126, 179] on div "251514585 - BMN Bouwmaterialen" at bounding box center [366, 179] width 631 height 12
click at [109, 146] on div "2519455 - Van Dalen" at bounding box center [366, 146] width 631 height 12
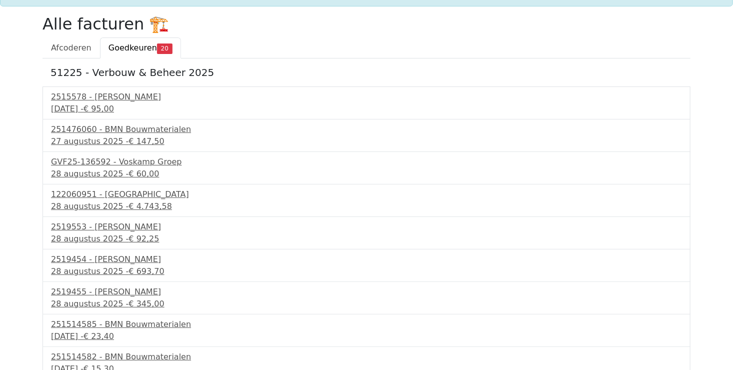
scroll to position [50, 0]
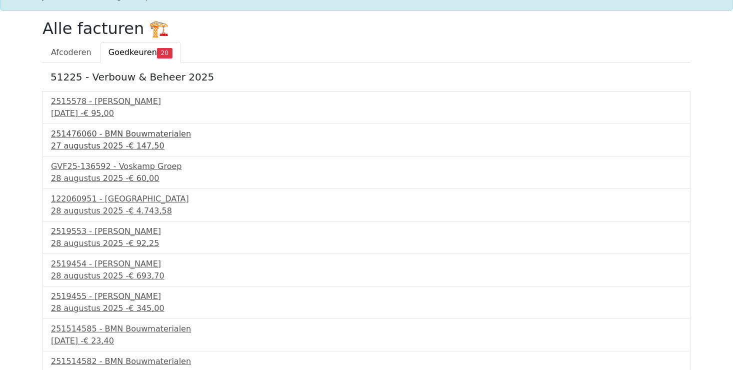
click at [101, 140] on div "27 augustus 2025 - € 147,50" at bounding box center [366, 146] width 631 height 12
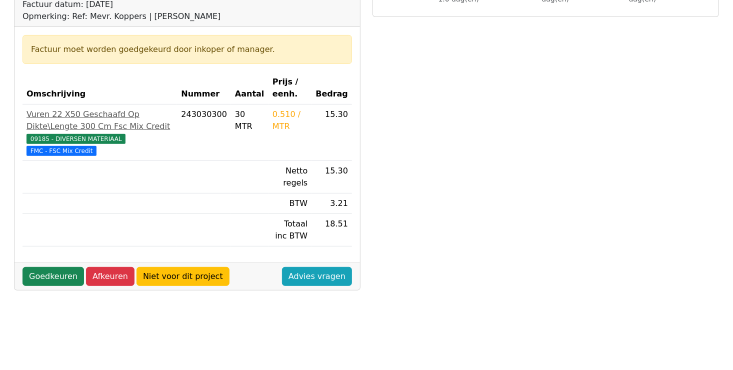
scroll to position [150, 0]
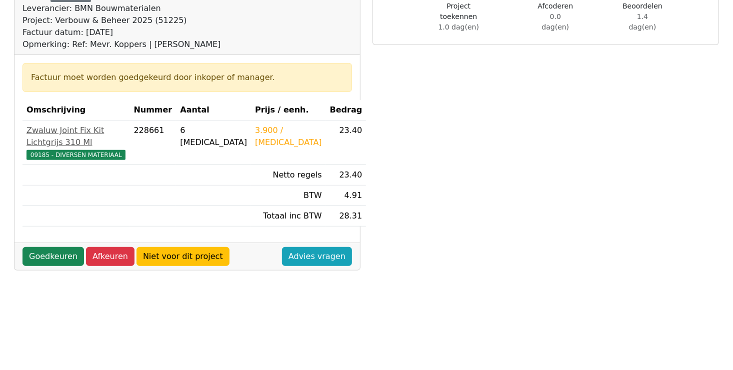
scroll to position [150, 0]
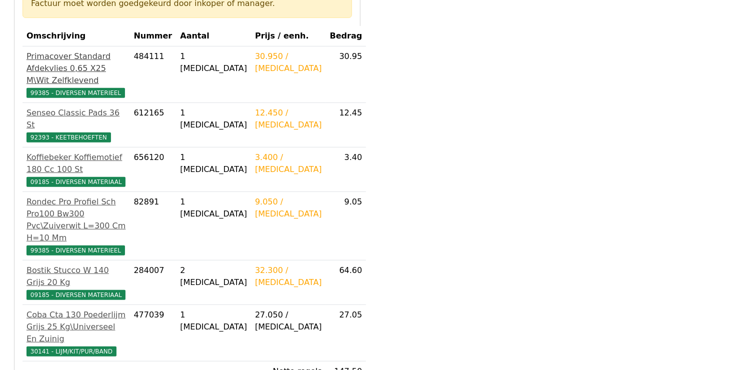
scroll to position [300, 0]
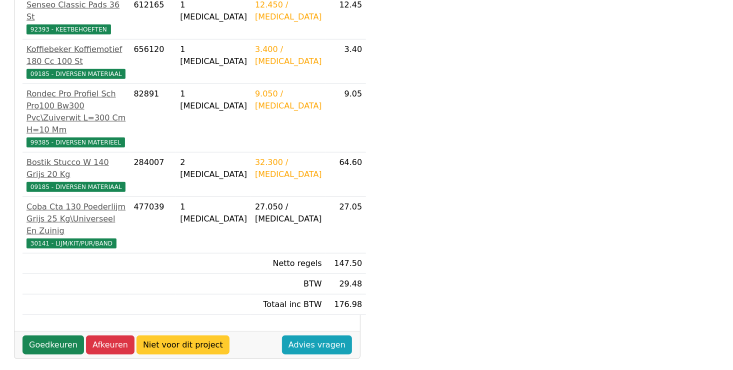
click at [173, 335] on link "Niet voor dit project" at bounding box center [182, 344] width 93 height 19
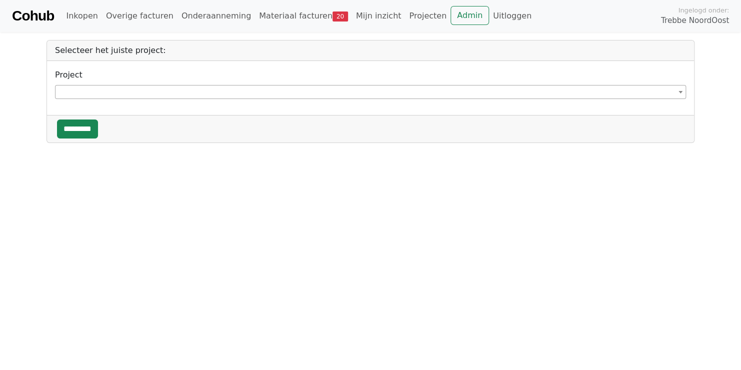
click at [163, 93] on span at bounding box center [370, 92] width 631 height 14
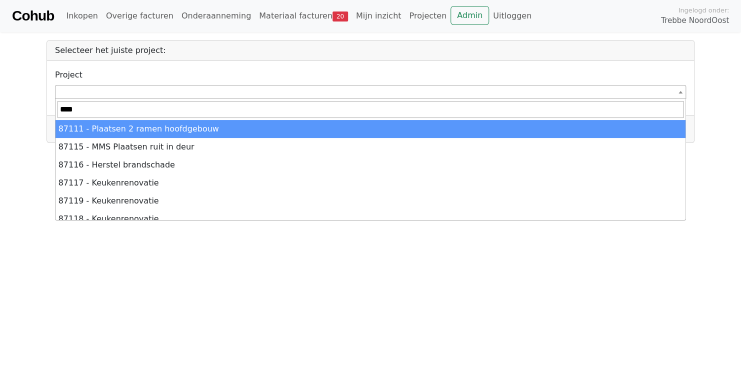
type input "*****"
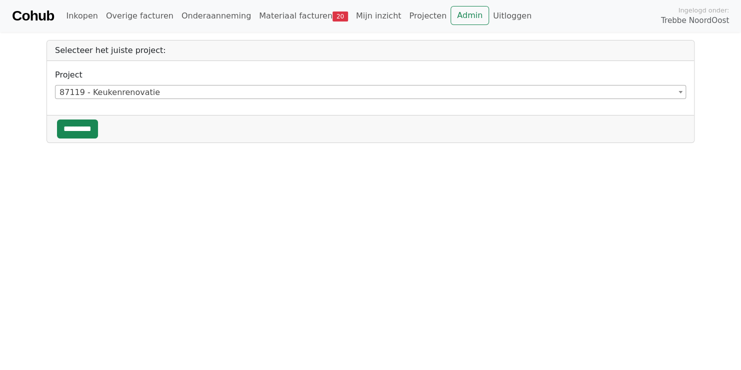
select select "******"
click at [92, 134] on input "*********" at bounding box center [77, 128] width 41 height 19
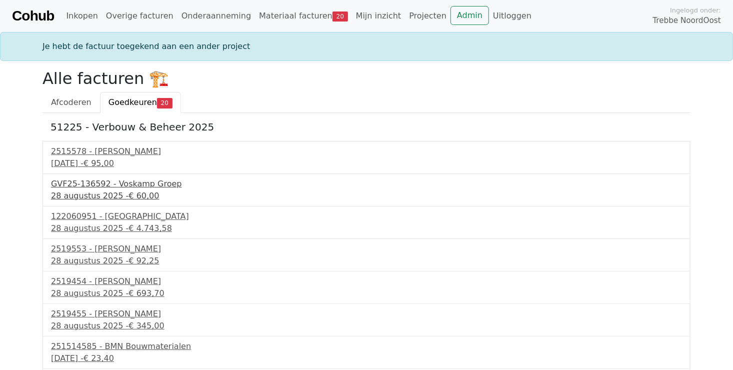
click at [108, 190] on div "[DATE] - € 60,00" at bounding box center [366, 196] width 631 height 12
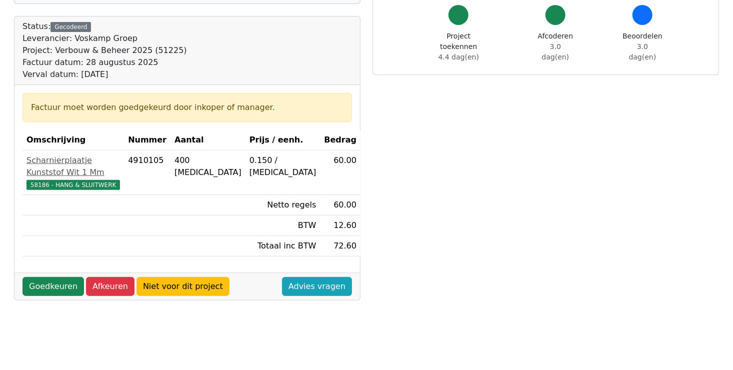
scroll to position [150, 0]
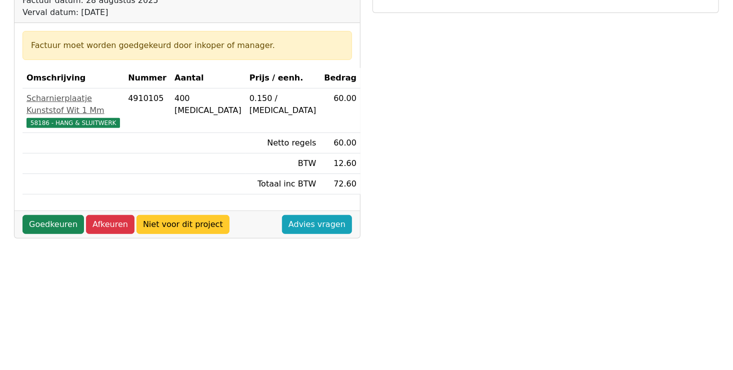
click at [192, 215] on link "Niet voor dit project" at bounding box center [182, 224] width 93 height 19
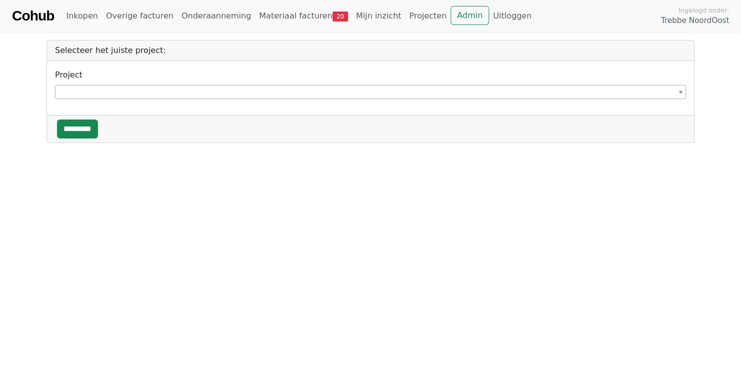
click at [202, 92] on span at bounding box center [370, 92] width 631 height 14
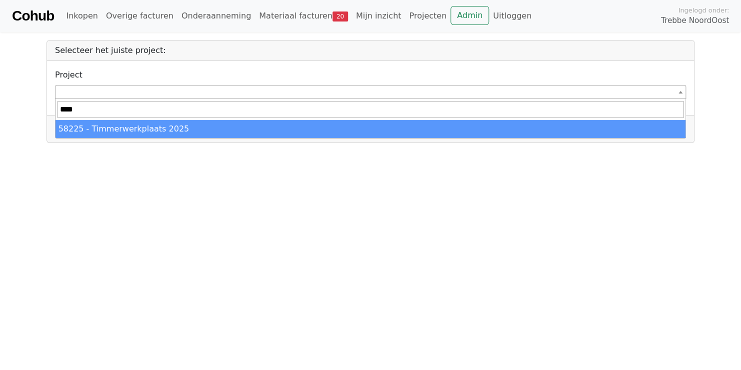
type input "*****"
select select "******"
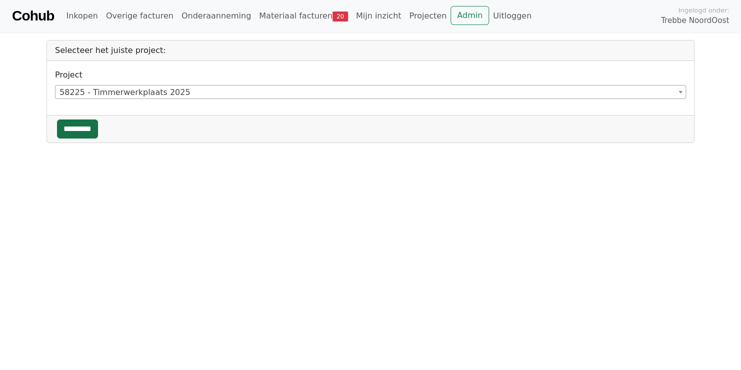
click at [84, 131] on input "*********" at bounding box center [77, 128] width 41 height 19
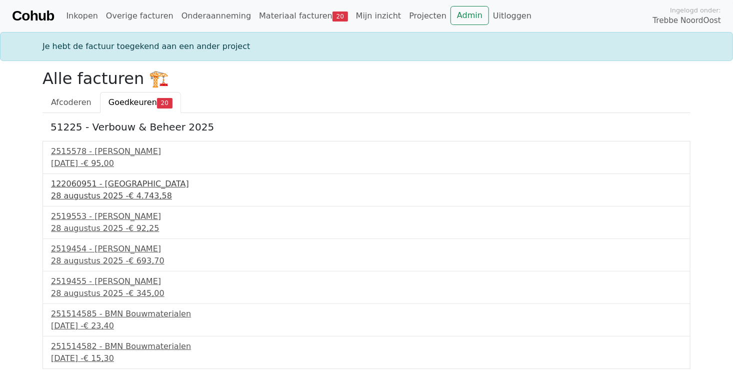
click at [73, 188] on div "122060951 - [GEOGRAPHIC_DATA]" at bounding box center [366, 184] width 631 height 12
click at [94, 222] on div "[DATE] - € 92,25" at bounding box center [366, 228] width 631 height 12
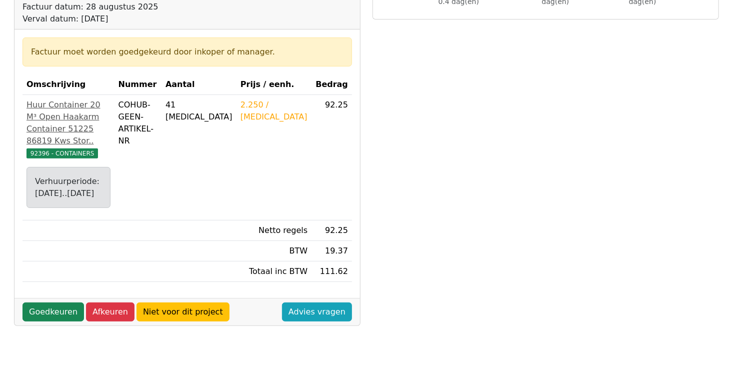
scroll to position [150, 0]
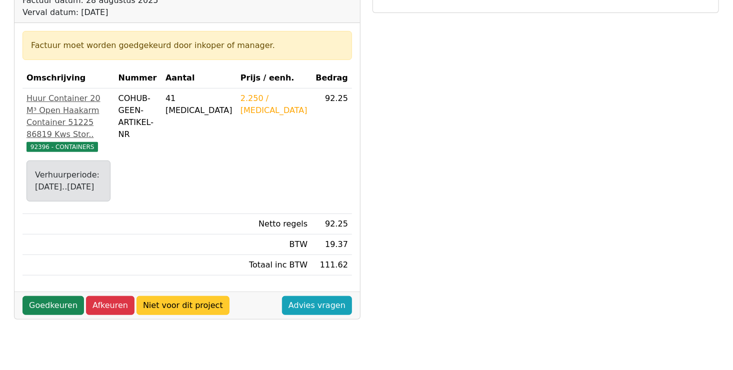
click at [191, 315] on link "Niet voor dit project" at bounding box center [182, 305] width 93 height 19
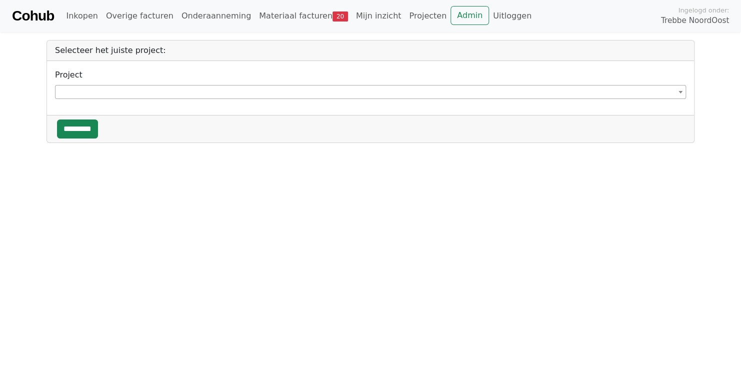
click at [176, 89] on span at bounding box center [370, 92] width 631 height 14
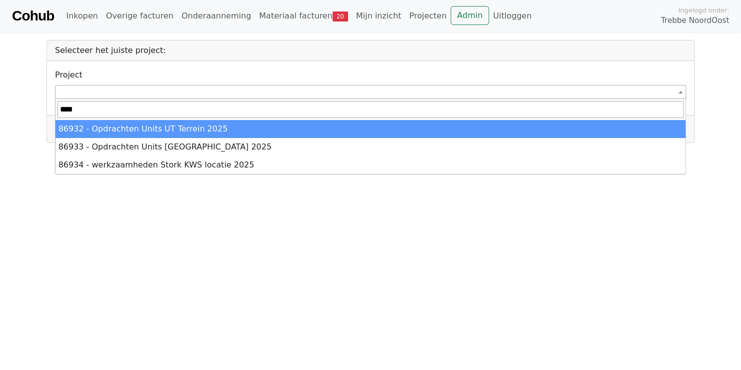
type input "*****"
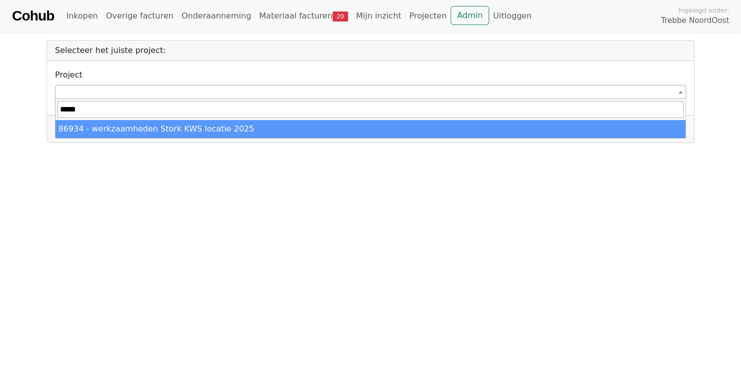
select select "******"
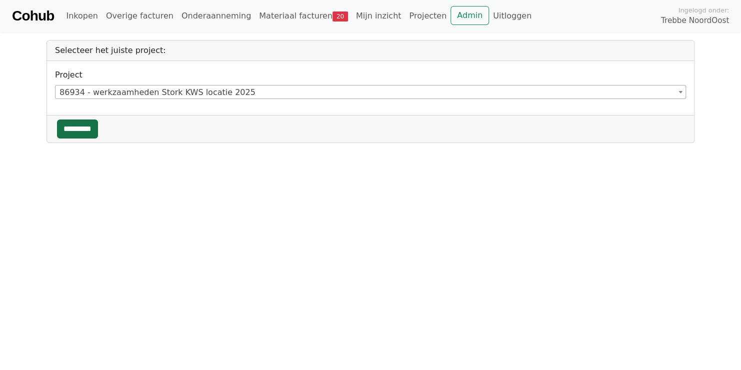
click at [76, 123] on input "*********" at bounding box center [77, 128] width 41 height 19
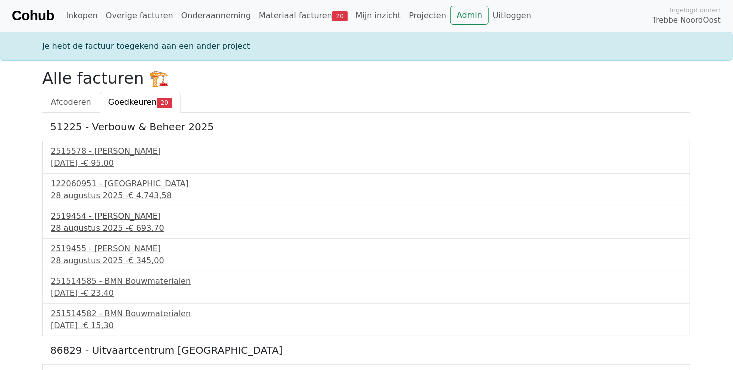
click at [97, 216] on div "2519454 - [PERSON_NAME]" at bounding box center [366, 216] width 631 height 12
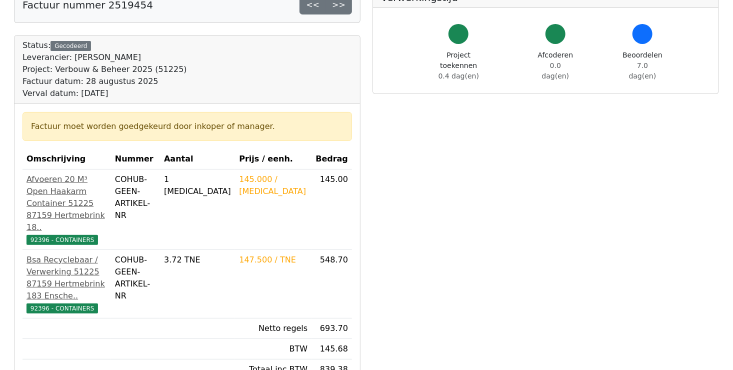
scroll to position [150, 0]
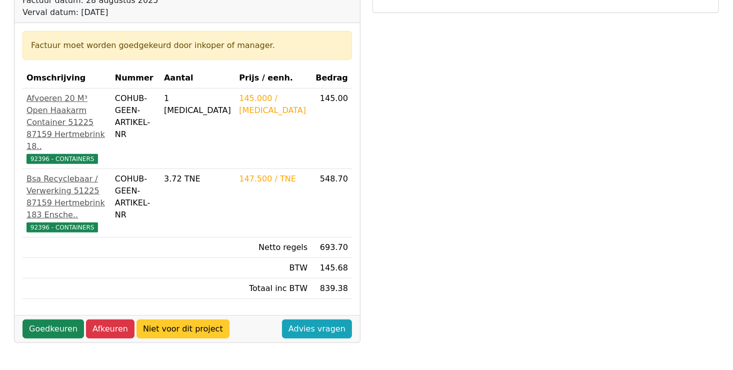
click at [158, 319] on link "Niet voor dit project" at bounding box center [182, 328] width 93 height 19
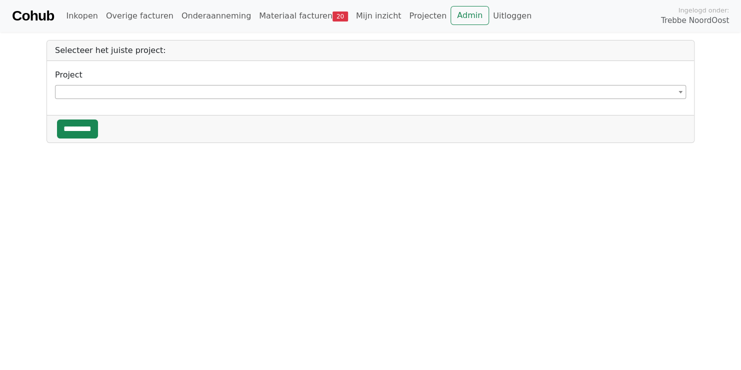
click at [171, 91] on span at bounding box center [370, 92] width 631 height 14
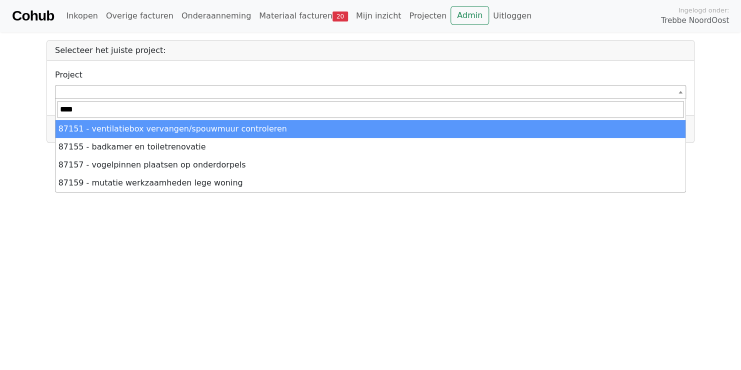
type input "*****"
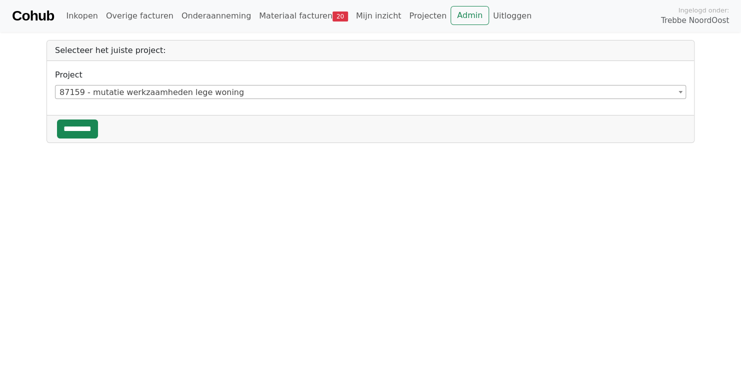
select select "******"
click at [91, 129] on input "*********" at bounding box center [77, 128] width 41 height 19
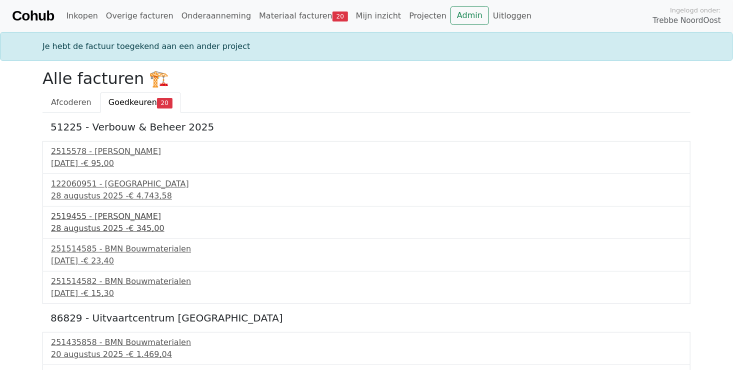
click at [94, 223] on div "[DATE] - € 345,00" at bounding box center [366, 228] width 631 height 12
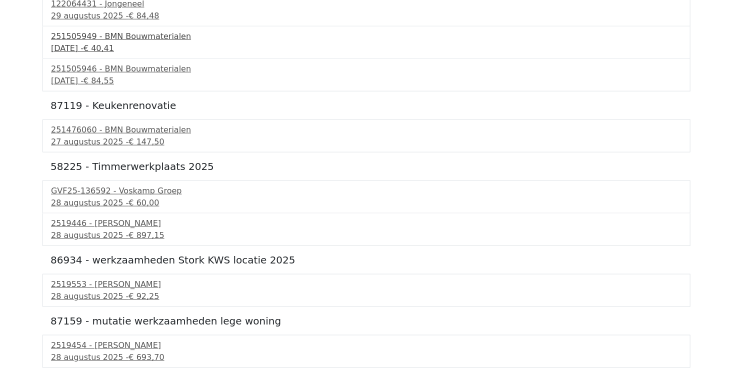
scroll to position [550, 0]
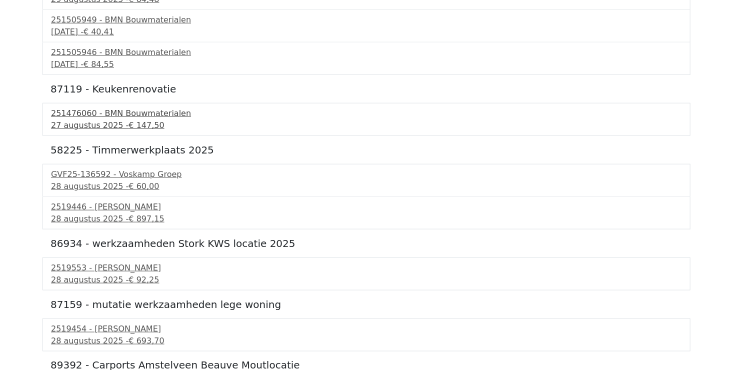
click at [118, 123] on div "[DATE] - € 147,50" at bounding box center [366, 125] width 631 height 12
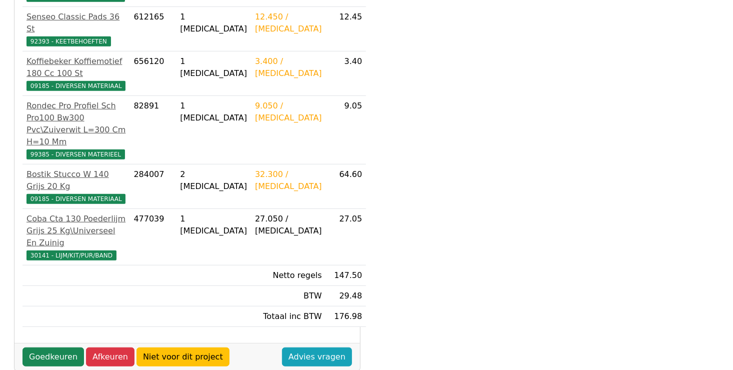
scroll to position [300, 0]
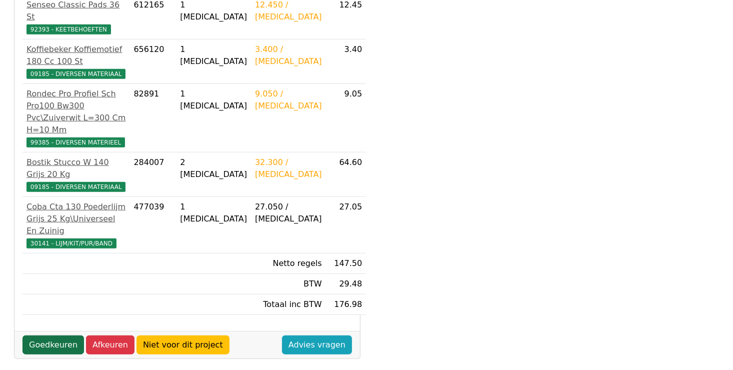
click at [56, 335] on link "Goedkeuren" at bounding box center [52, 344] width 61 height 19
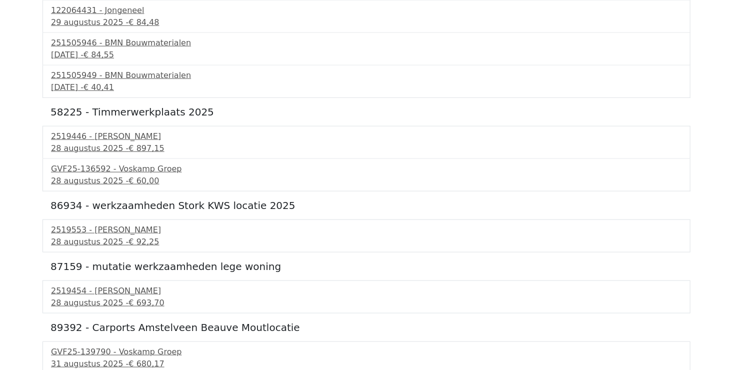
scroll to position [528, 0]
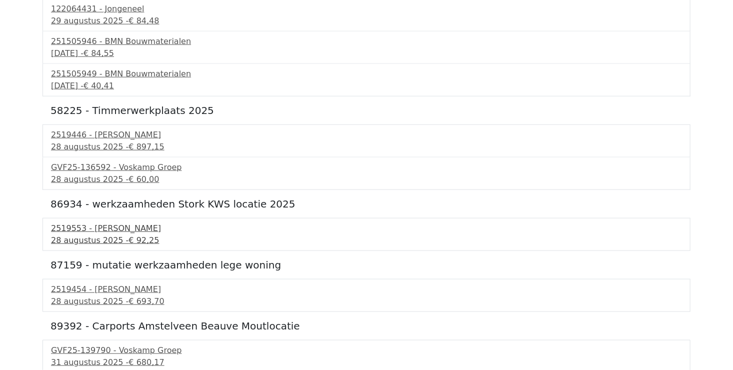
click at [102, 234] on div "[DATE] - € 92,25" at bounding box center [366, 240] width 631 height 12
click at [92, 295] on div "[DATE] - € 693,70" at bounding box center [366, 301] width 631 height 12
click at [184, 357] on div "31 augustus 2025 - € 680,17" at bounding box center [366, 362] width 631 height 12
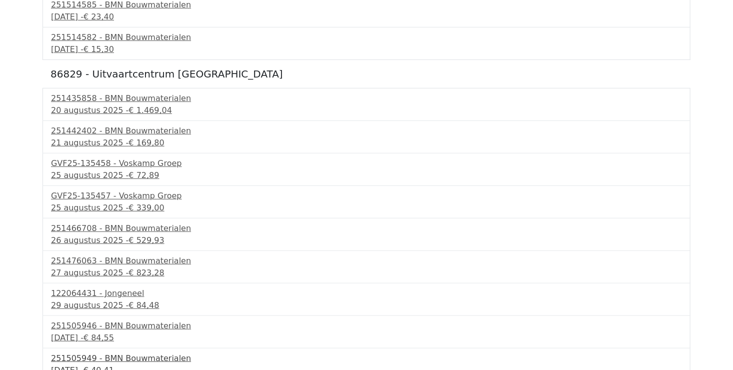
scroll to position [178, 0]
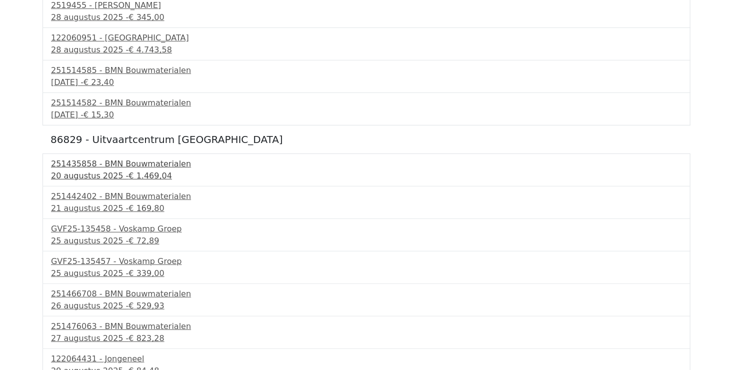
click at [87, 166] on div "251435858 - BMN Bouwmaterialen" at bounding box center [366, 164] width 631 height 12
click at [78, 205] on div "21 augustus 2025 - € 169,80" at bounding box center [366, 208] width 631 height 12
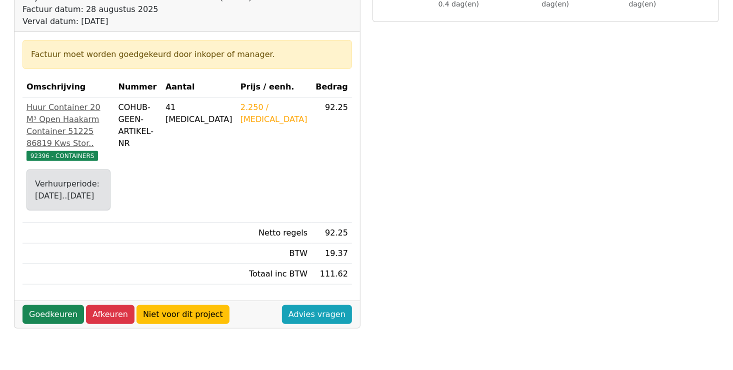
scroll to position [200, 0]
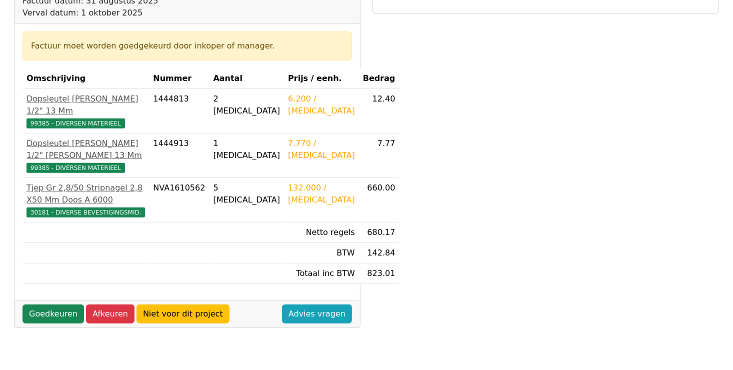
scroll to position [150, 0]
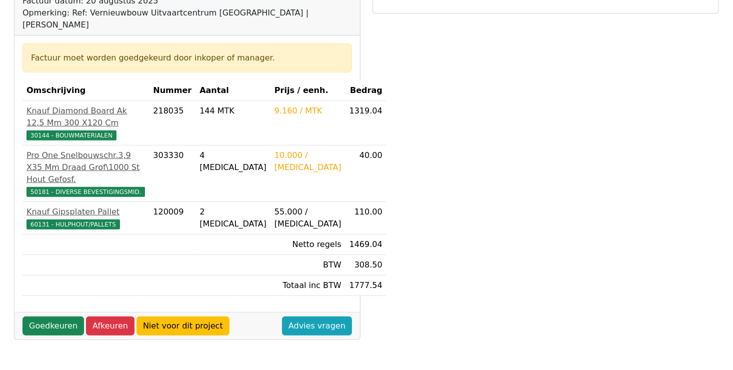
scroll to position [150, 0]
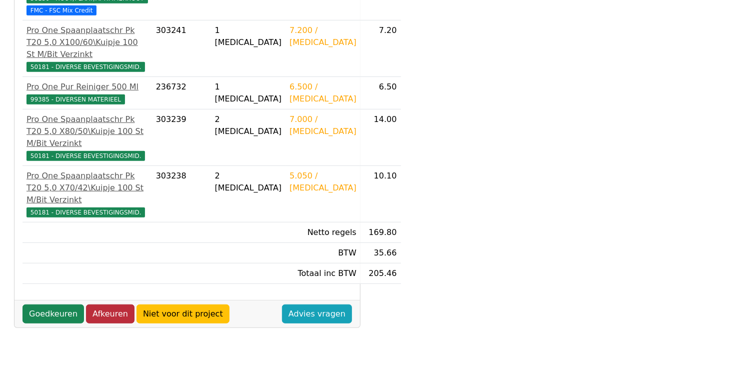
scroll to position [350, 0]
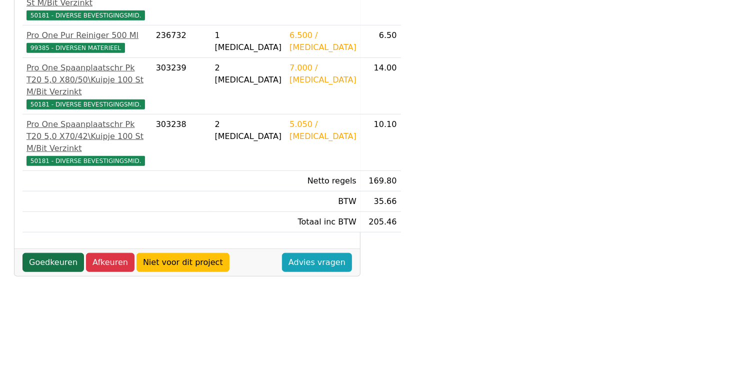
click at [49, 253] on link "Goedkeuren" at bounding box center [52, 262] width 61 height 19
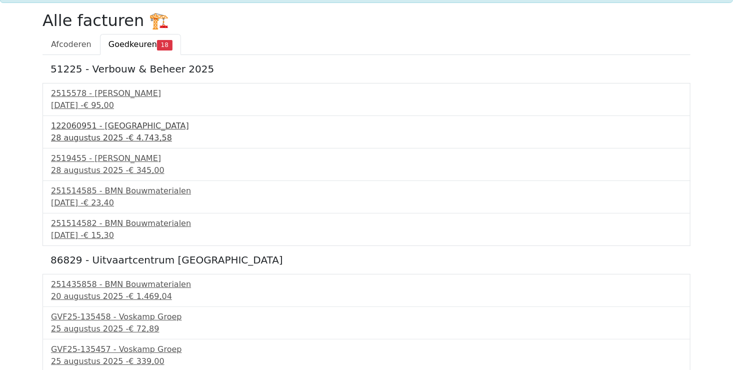
scroll to position [200, 0]
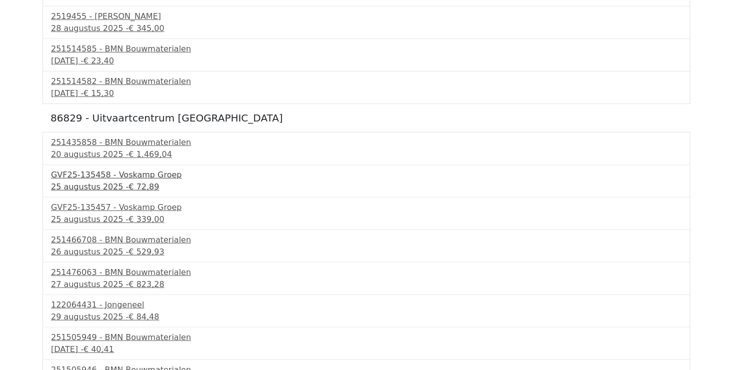
click at [128, 185] on span "€ 72,89" at bounding box center [143, 186] width 30 height 9
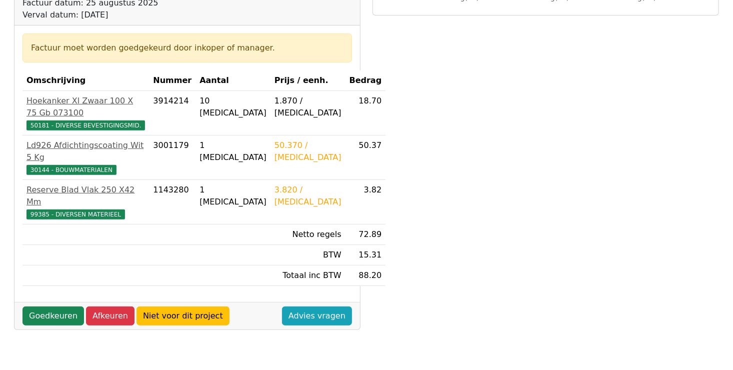
scroll to position [150, 0]
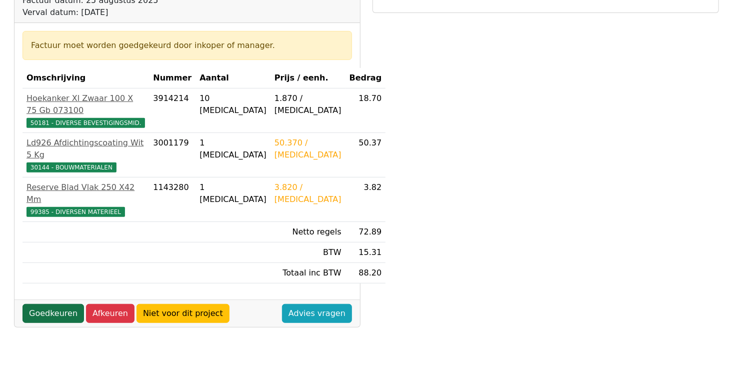
click at [40, 304] on link "Goedkeuren" at bounding box center [52, 313] width 61 height 19
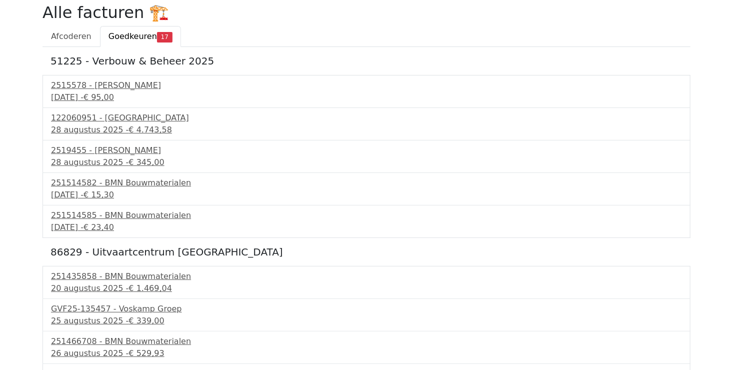
scroll to position [200, 0]
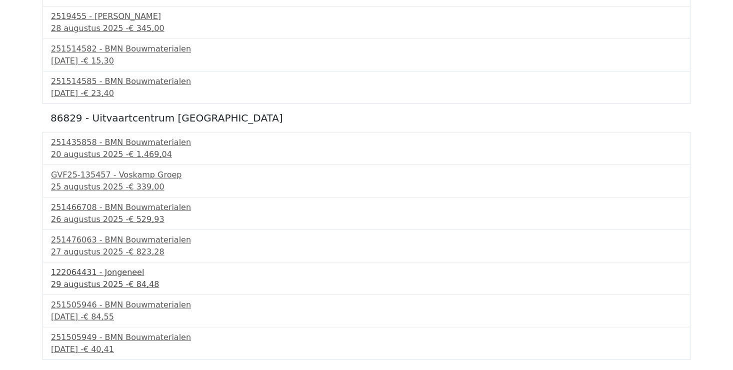
click at [109, 282] on div "29 augustus 2025 - € 84,48" at bounding box center [366, 284] width 631 height 12
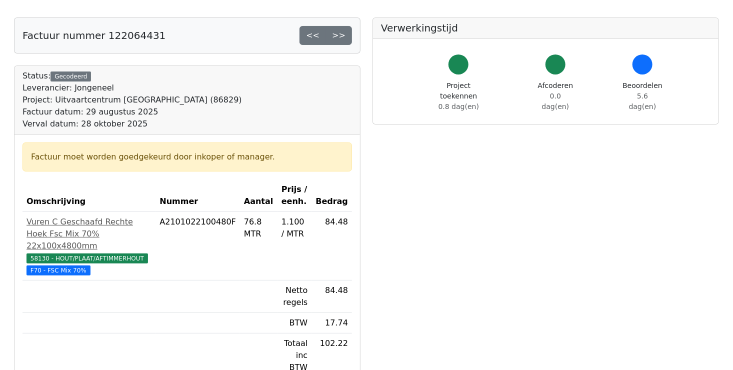
scroll to position [150, 0]
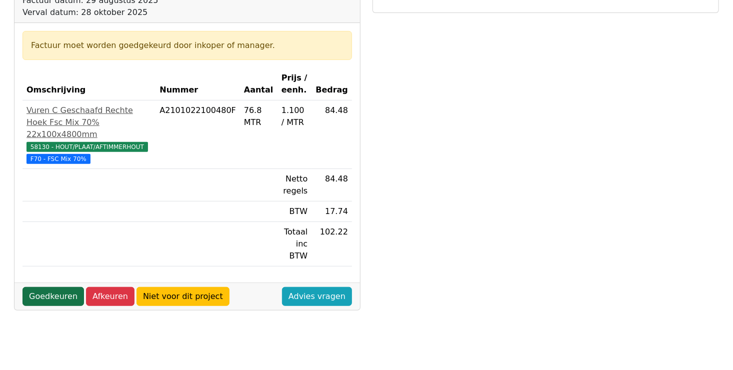
click at [50, 287] on link "Goedkeuren" at bounding box center [52, 296] width 61 height 19
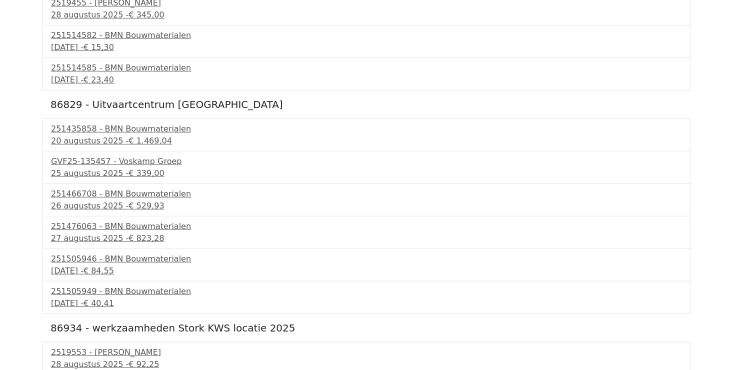
scroll to position [250, 0]
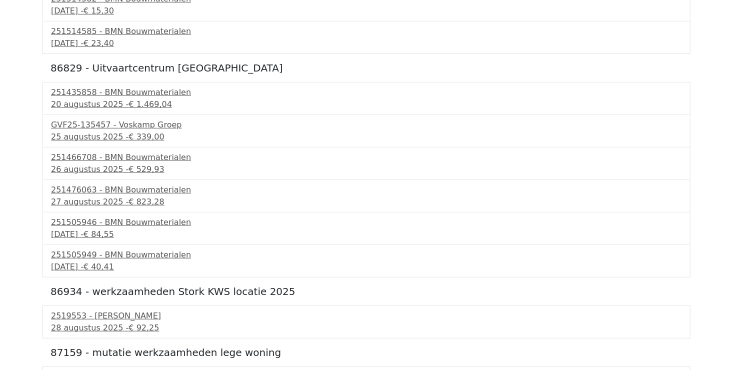
click at [102, 261] on div "[DATE] - € 40,41" at bounding box center [366, 267] width 631 height 12
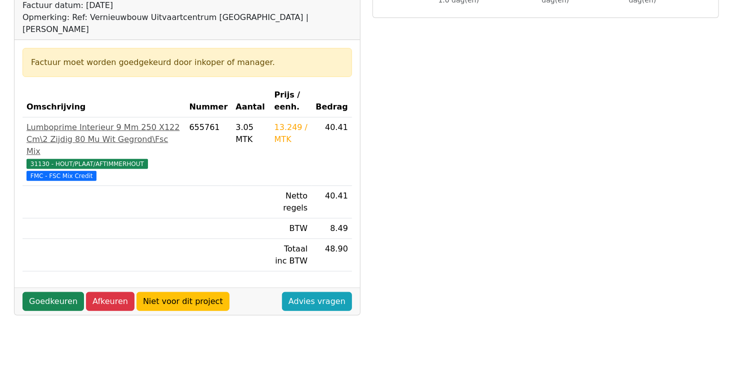
scroll to position [150, 0]
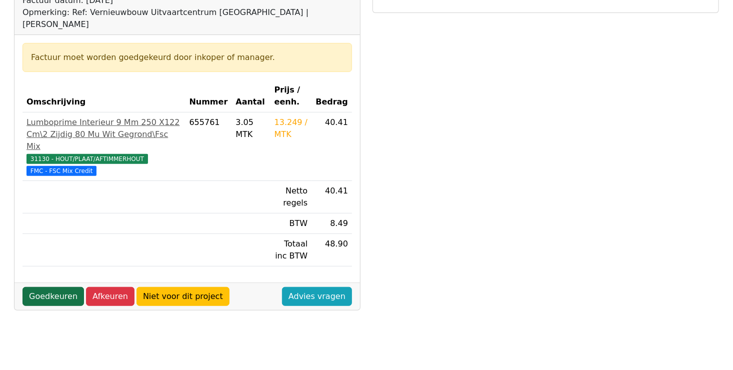
click at [52, 287] on link "Goedkeuren" at bounding box center [52, 296] width 61 height 19
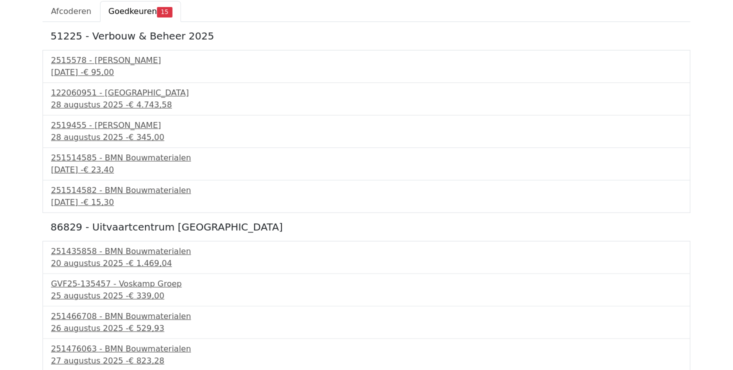
scroll to position [200, 0]
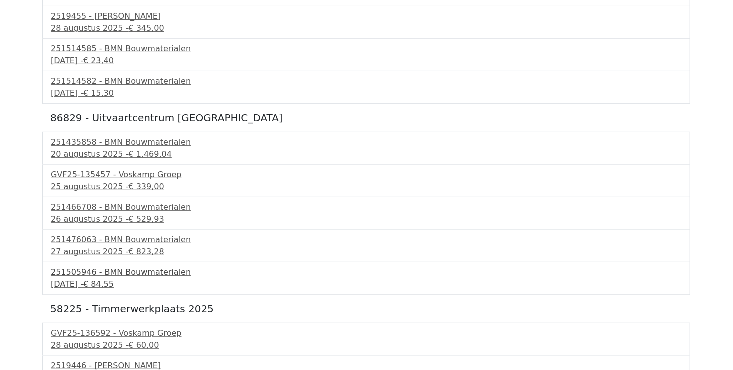
click at [121, 276] on div "251505946 - BMN Bouwmaterialen" at bounding box center [366, 272] width 631 height 12
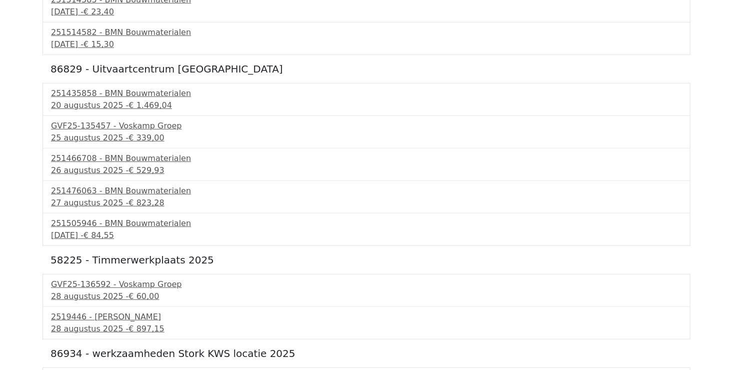
scroll to position [199, 0]
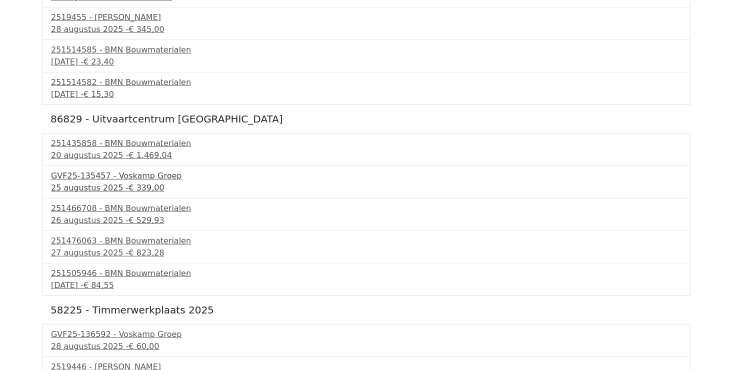
click at [132, 180] on div "GVF25-135457 - Voskamp Groep" at bounding box center [366, 176] width 631 height 12
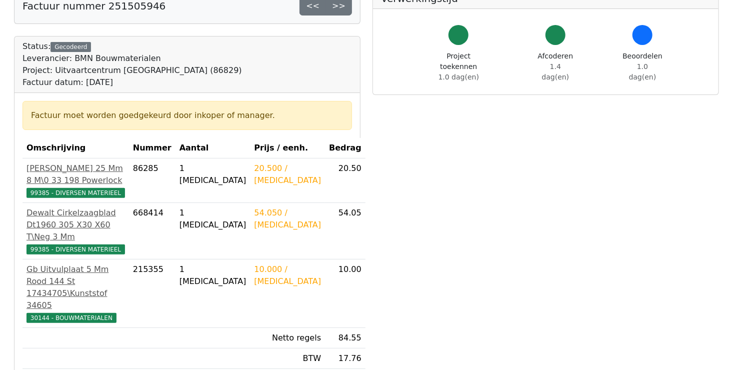
scroll to position [200, 0]
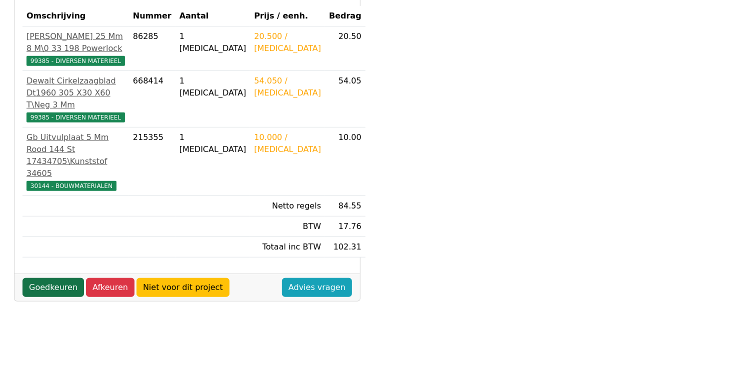
click at [58, 282] on link "Goedkeuren" at bounding box center [52, 287] width 61 height 19
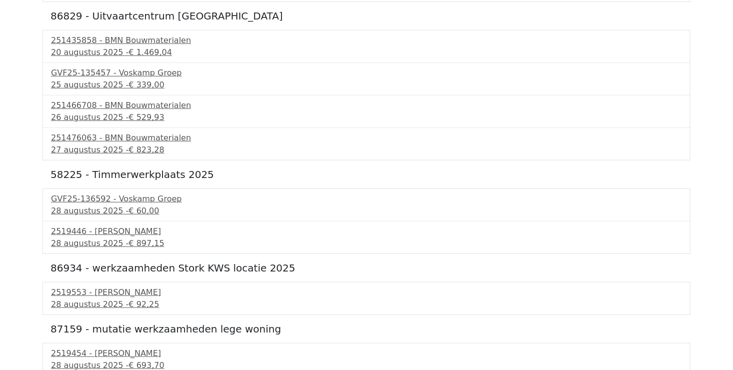
scroll to position [350, 0]
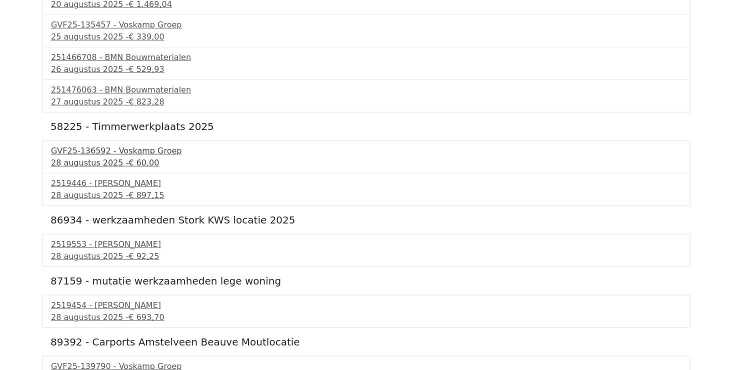
click at [128, 158] on span "€ 60,00" at bounding box center [143, 162] width 30 height 9
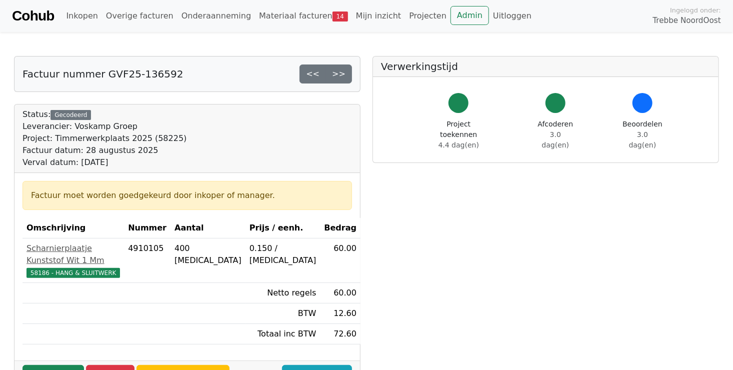
scroll to position [100, 0]
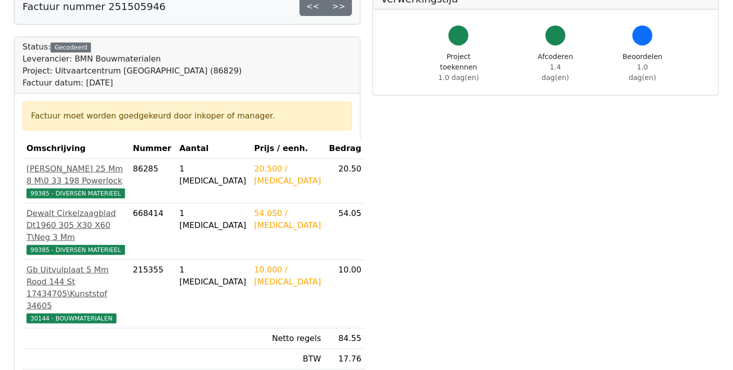
scroll to position [150, 0]
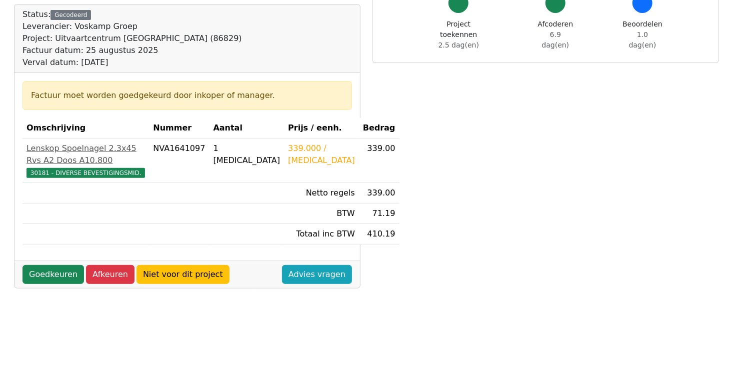
scroll to position [150, 0]
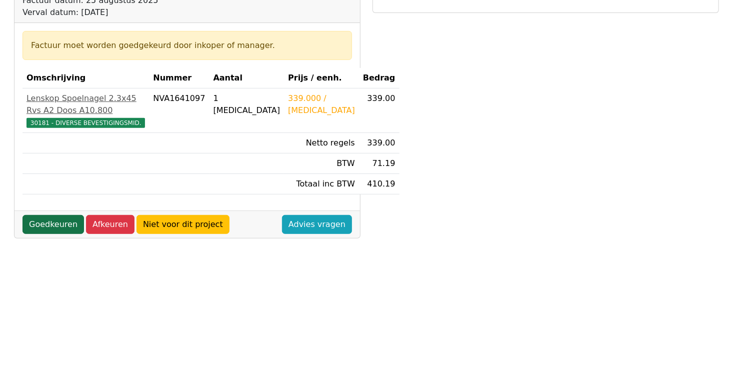
click at [36, 234] on link "Goedkeuren" at bounding box center [52, 224] width 61 height 19
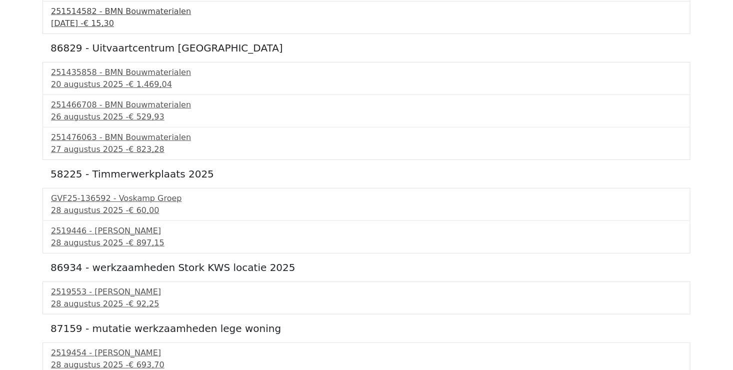
scroll to position [334, 0]
